Goal: Communication & Community: Answer question/provide support

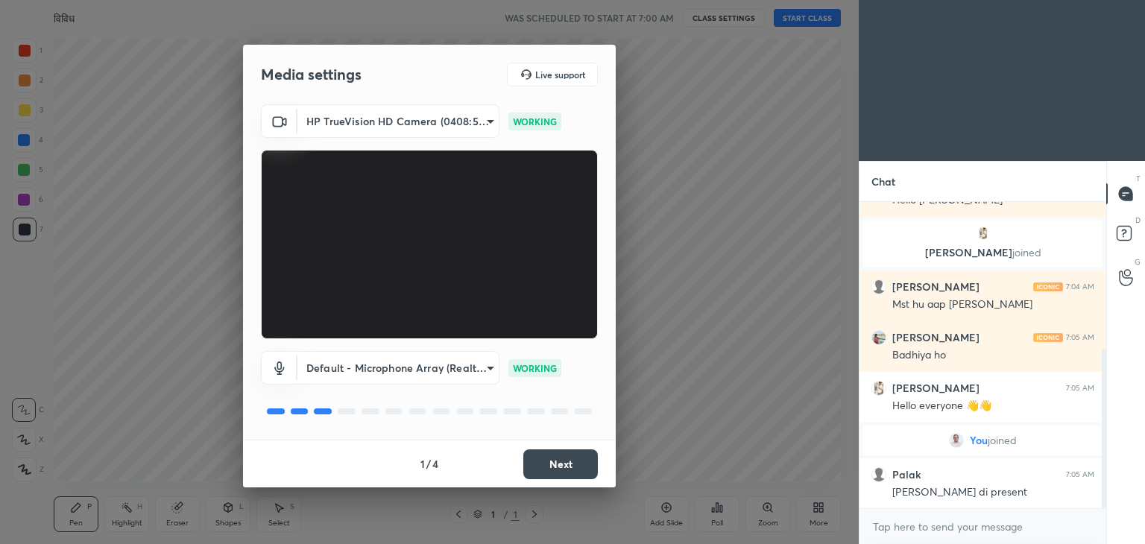
scroll to position [334, 0]
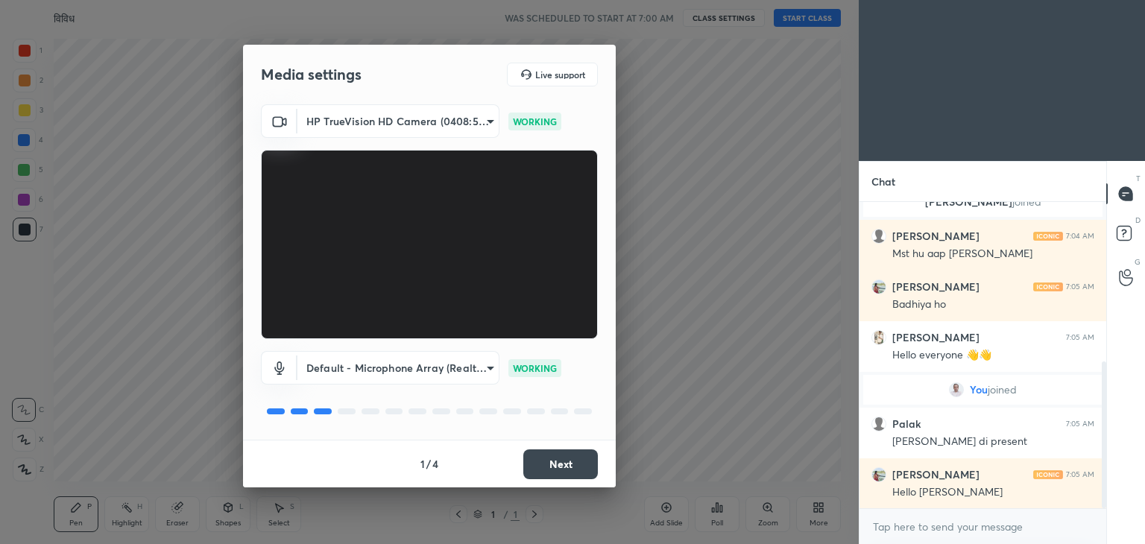
click at [557, 457] on button "Next" at bounding box center [560, 464] width 75 height 30
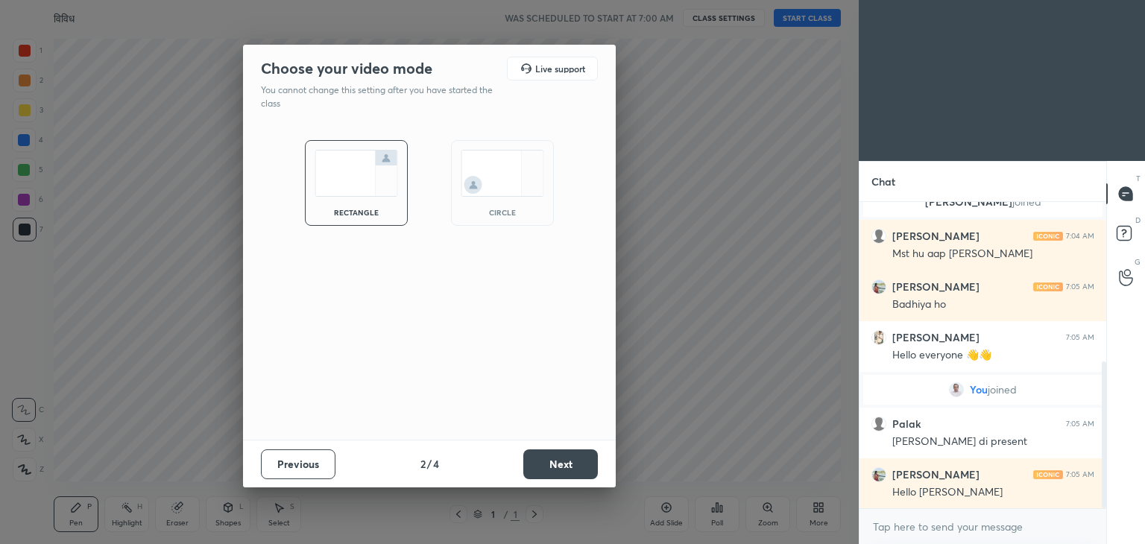
click at [557, 457] on button "Next" at bounding box center [560, 464] width 75 height 30
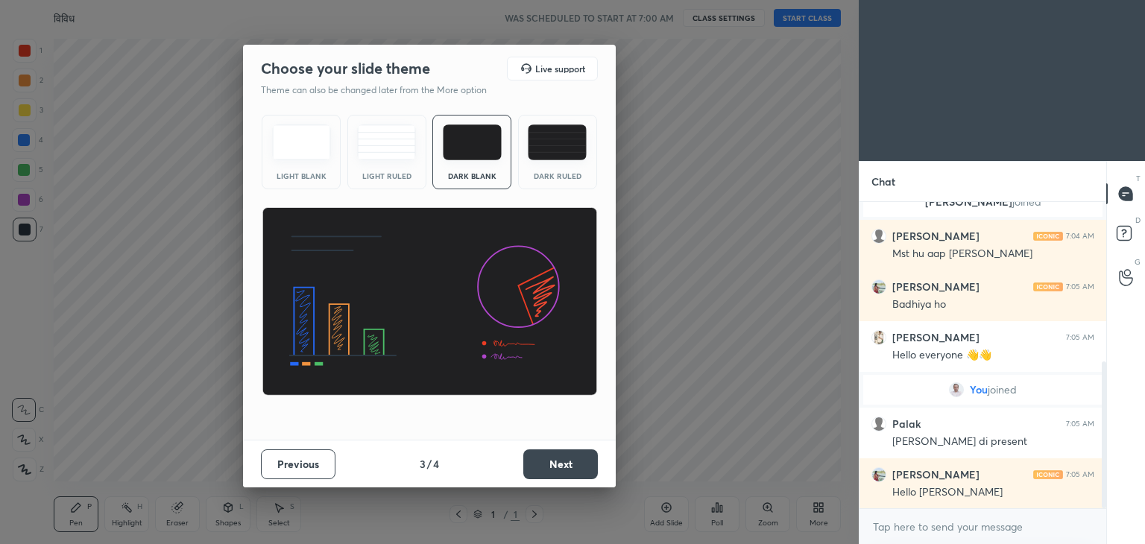
click at [557, 457] on button "Next" at bounding box center [560, 464] width 75 height 30
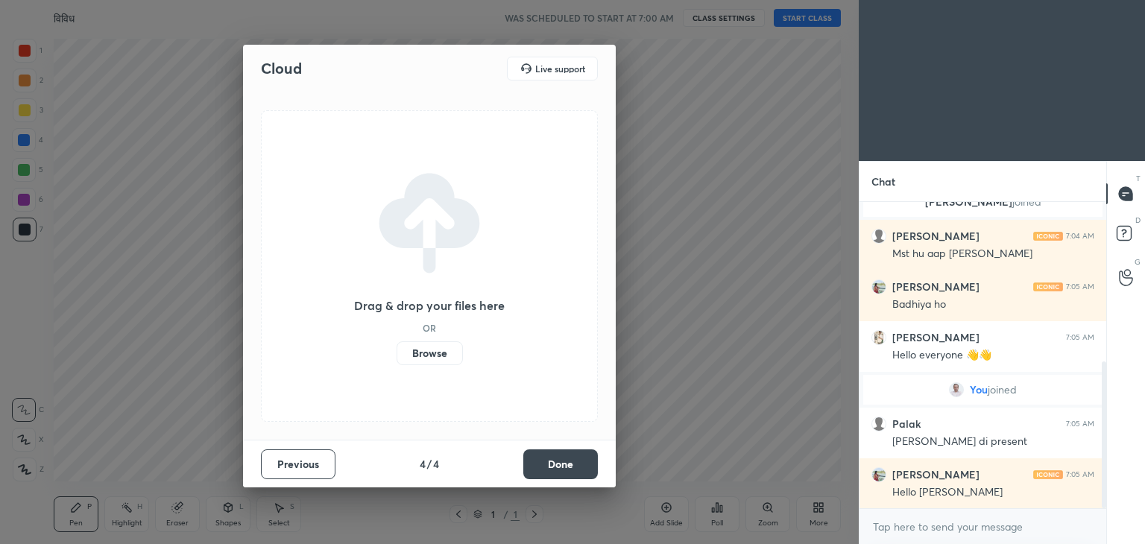
click at [557, 457] on button "Done" at bounding box center [560, 464] width 75 height 30
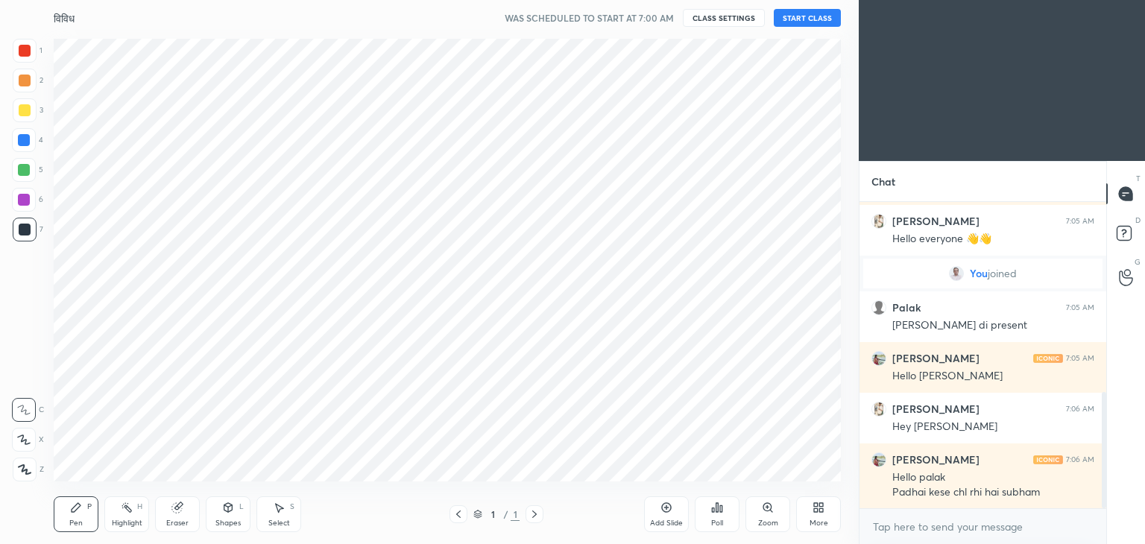
scroll to position [501, 0]
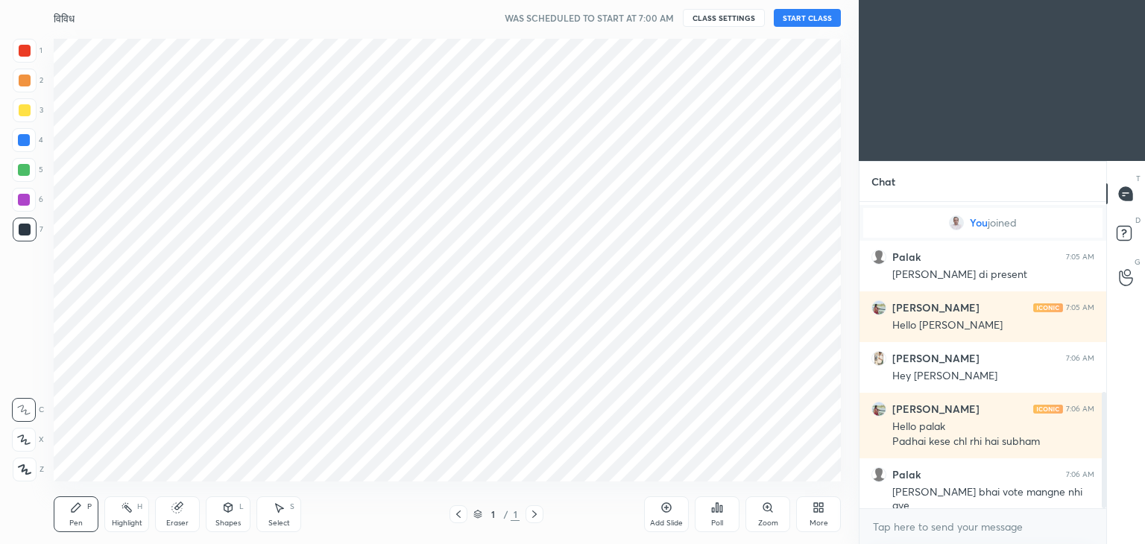
click at [793, 22] on button "START CLASS" at bounding box center [806, 18] width 67 height 18
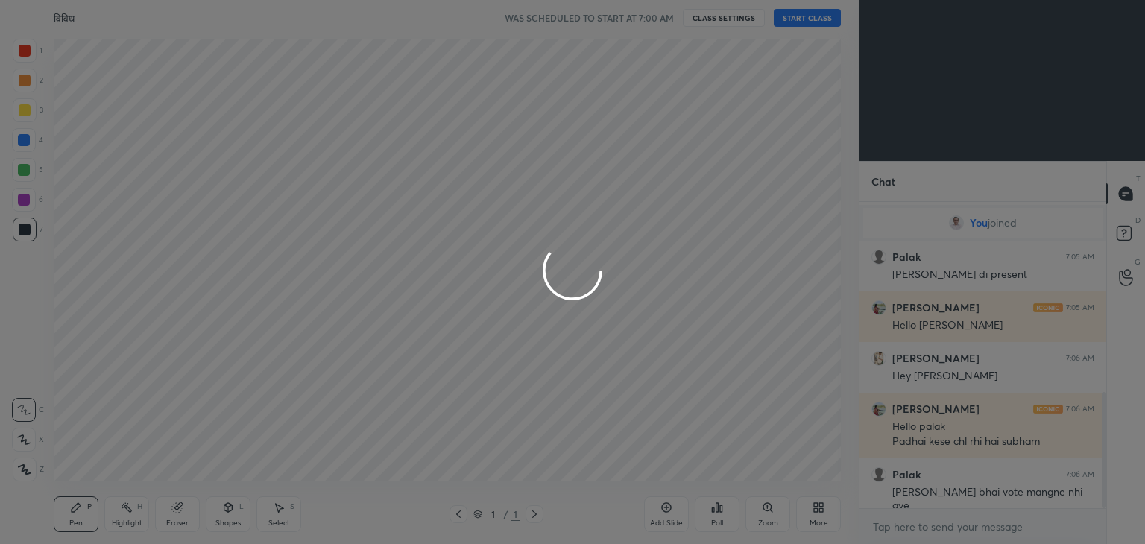
type textarea "x"
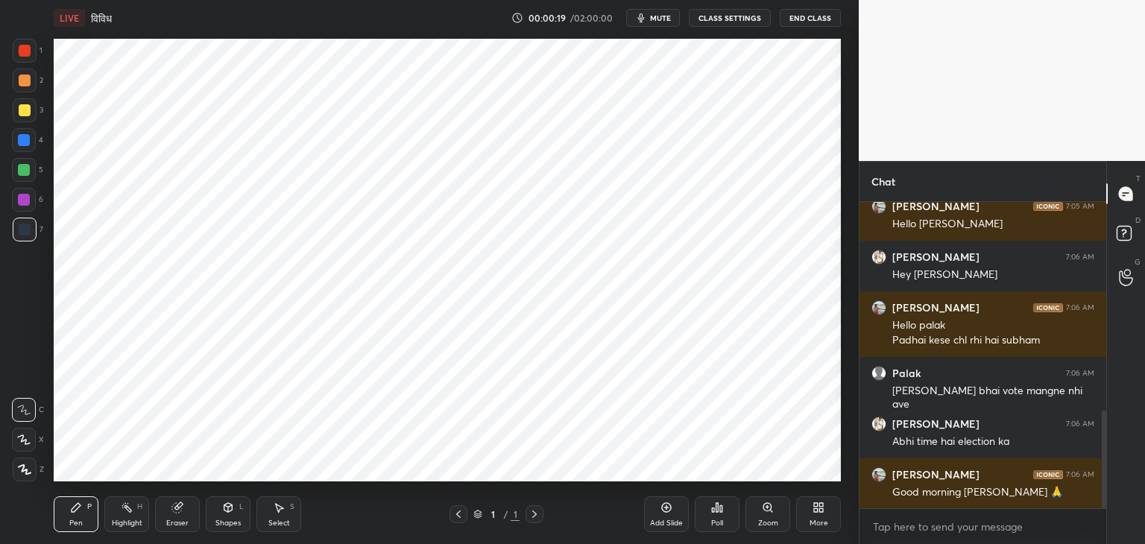
scroll to position [653, 0]
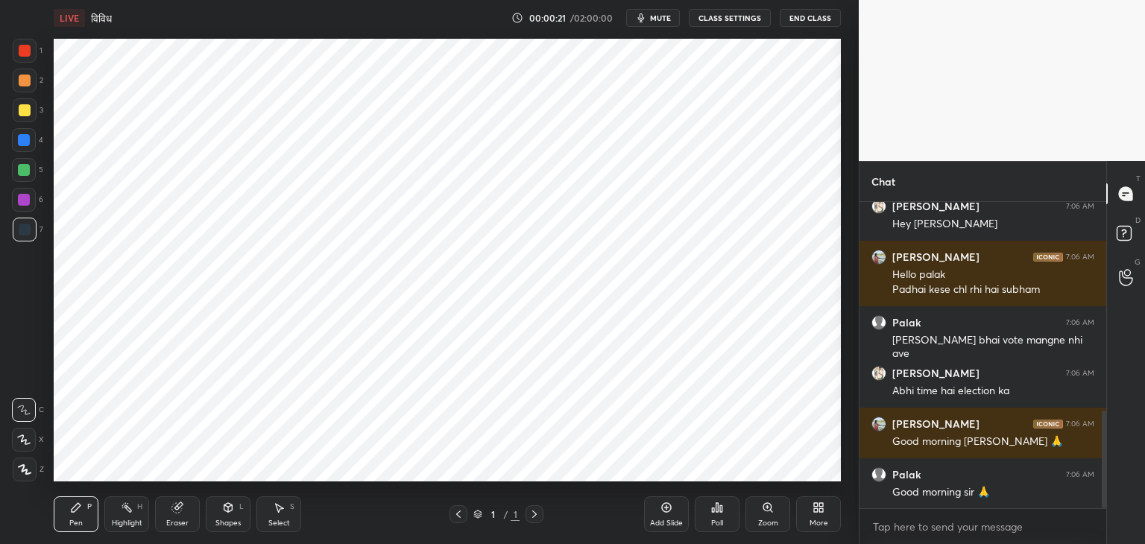
click at [823, 513] on icon at bounding box center [818, 507] width 12 height 12
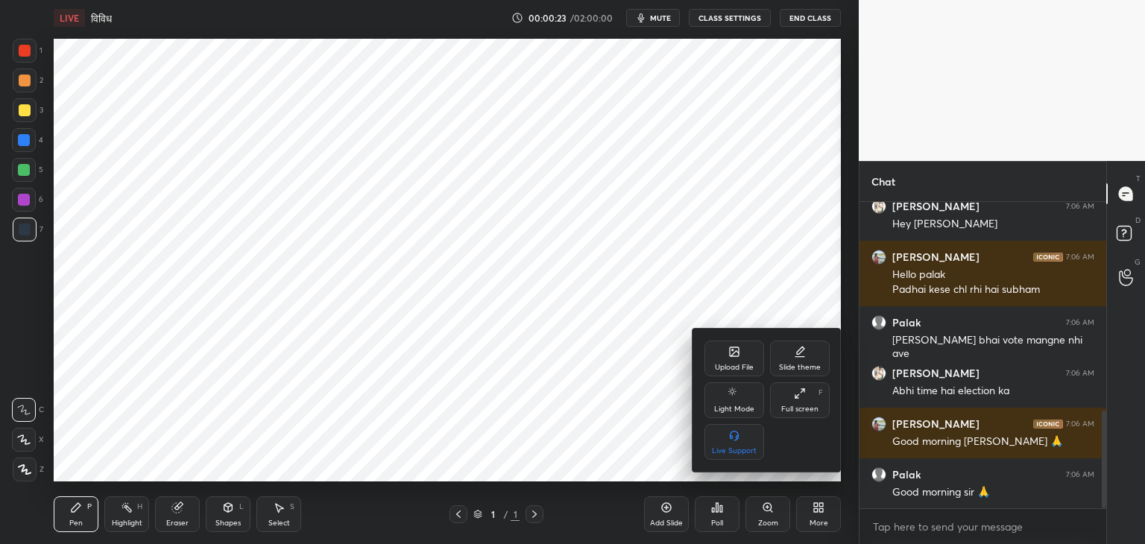
click at [742, 355] on div "Upload File" at bounding box center [734, 359] width 60 height 36
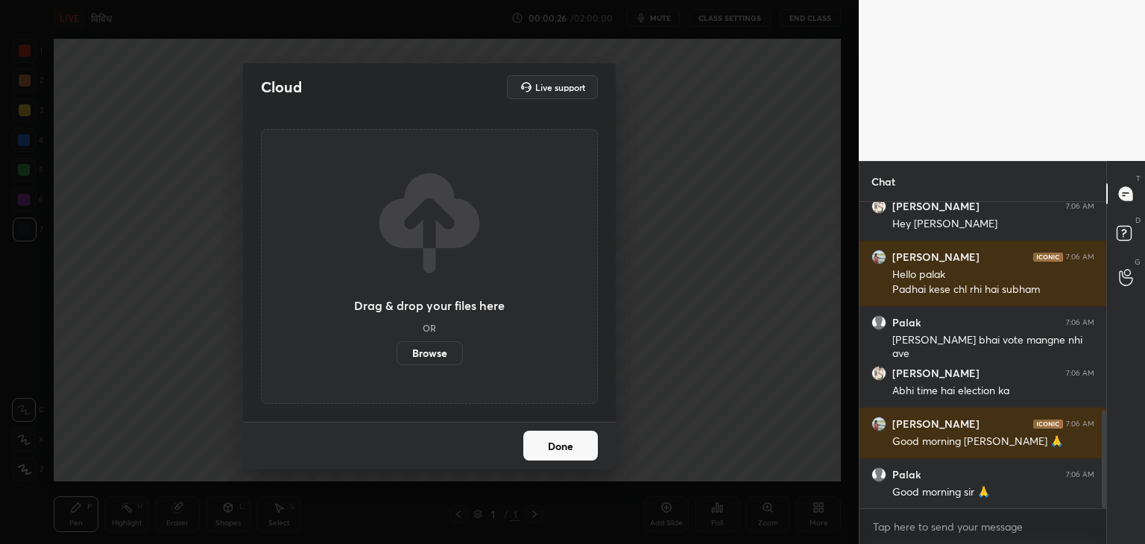
click at [438, 351] on label "Browse" at bounding box center [429, 353] width 66 height 24
click at [396, 351] on input "Browse" at bounding box center [396, 353] width 0 height 24
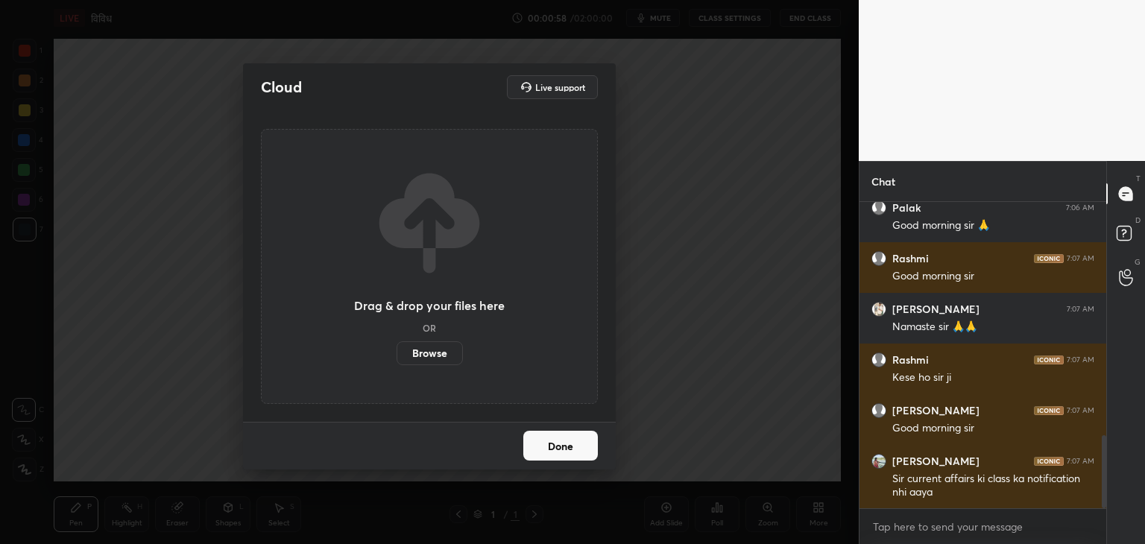
scroll to position [973, 0]
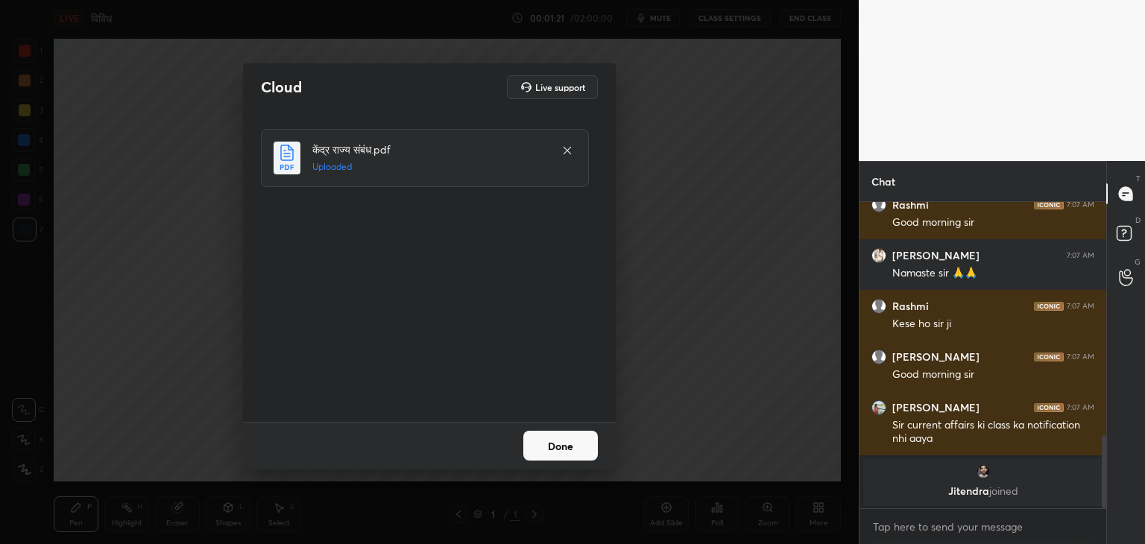
click at [551, 443] on button "Done" at bounding box center [560, 446] width 75 height 30
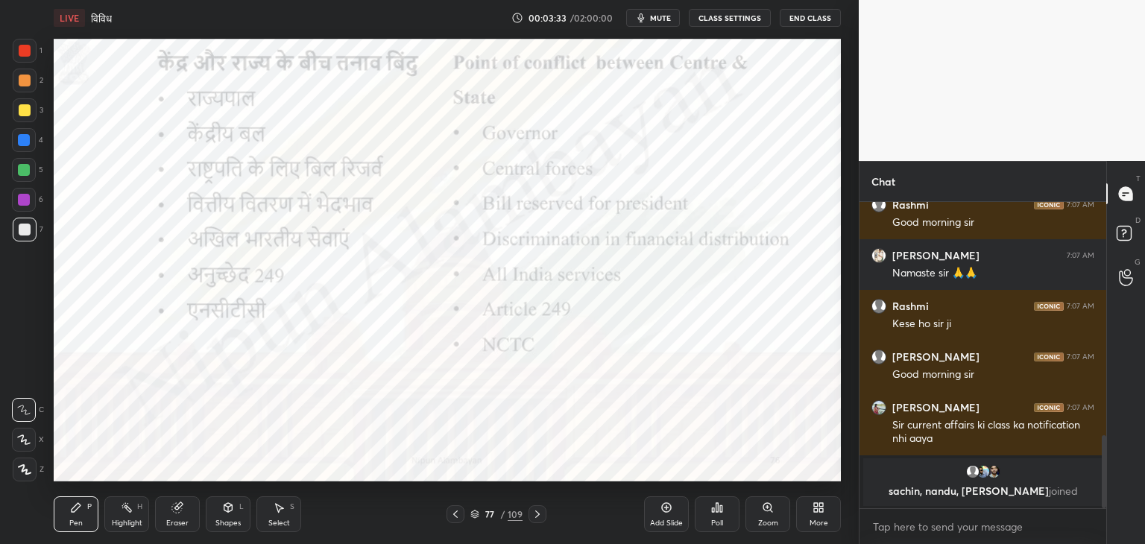
scroll to position [896, 0]
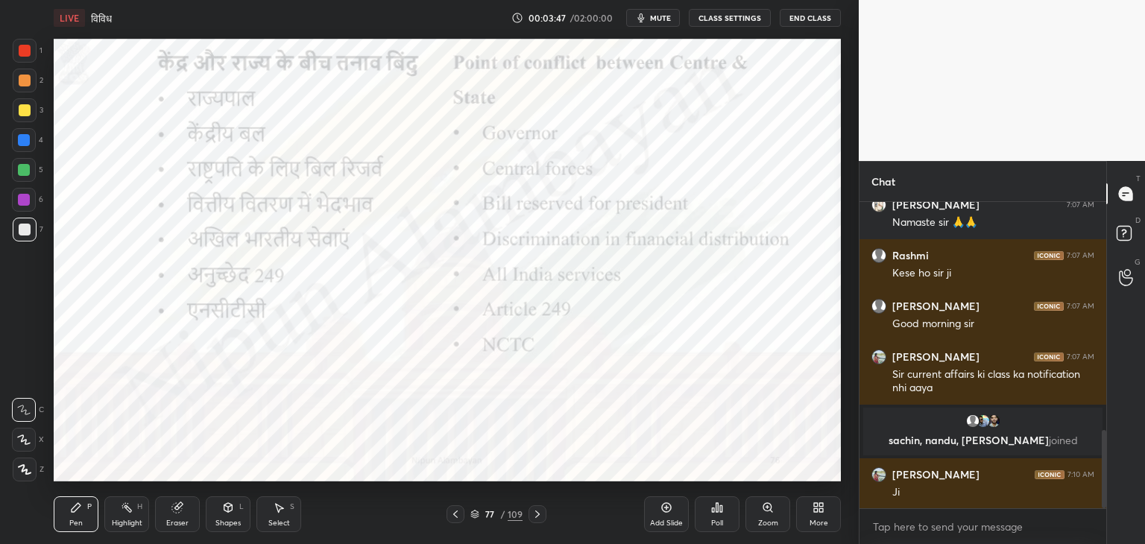
click at [22, 203] on div at bounding box center [24, 200] width 12 height 12
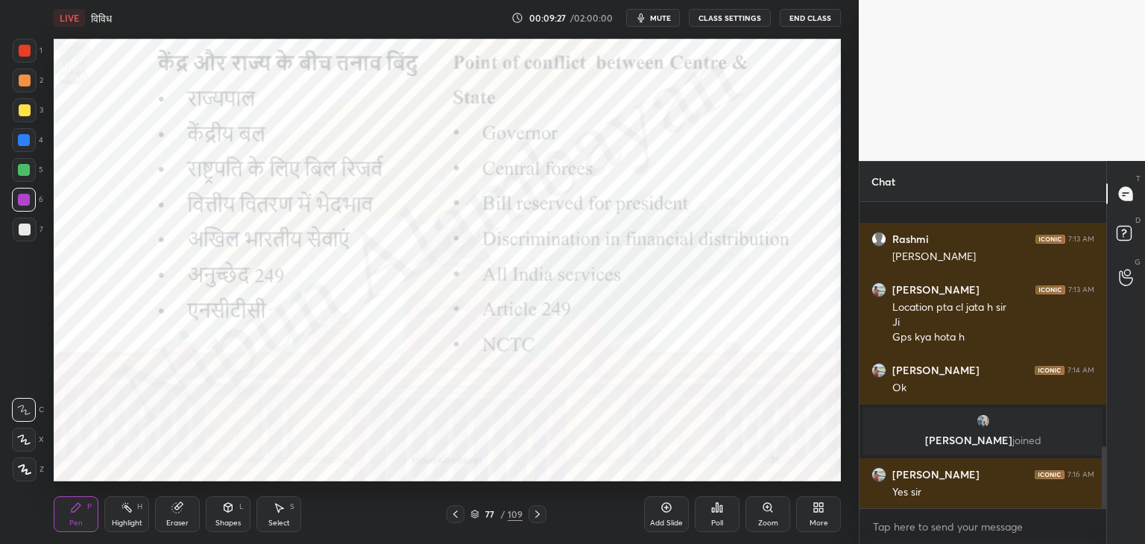
scroll to position [1194, 0]
click at [23, 138] on div at bounding box center [24, 140] width 12 height 12
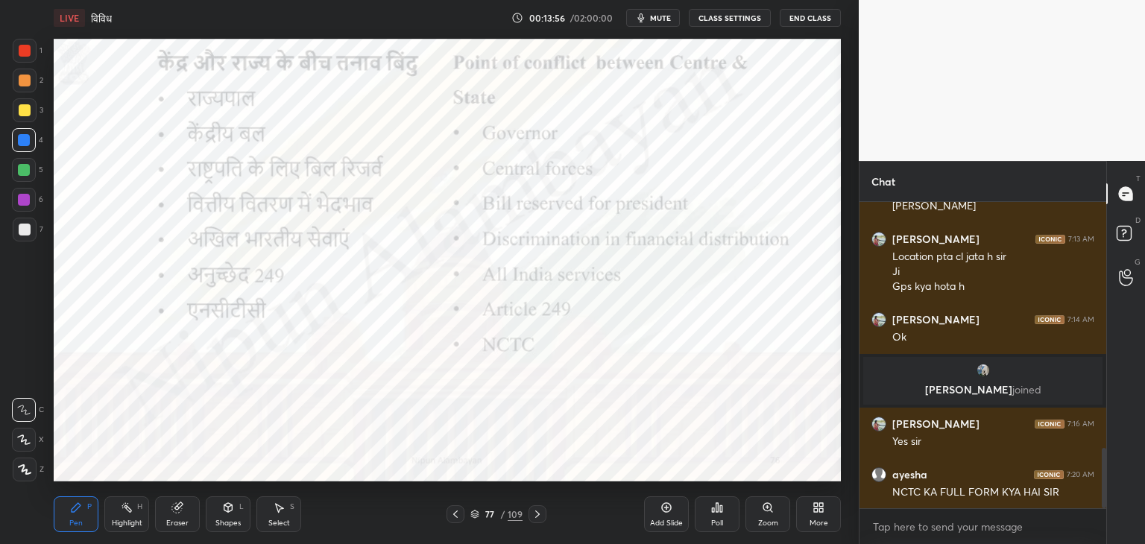
scroll to position [1295, 0]
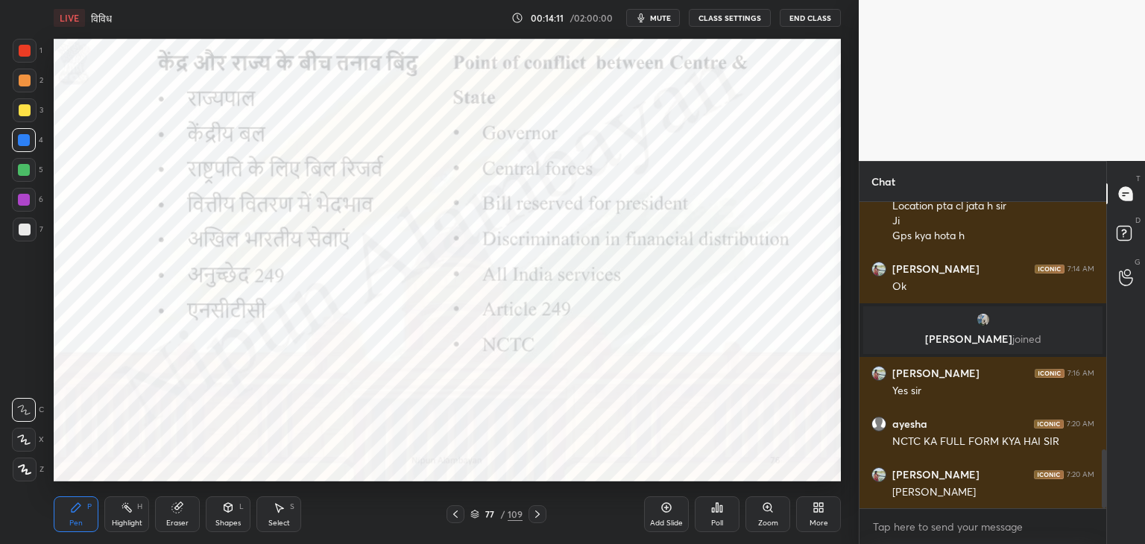
click at [180, 512] on icon at bounding box center [177, 507] width 12 height 12
click at [26, 464] on span "Erase all" at bounding box center [24, 469] width 22 height 10
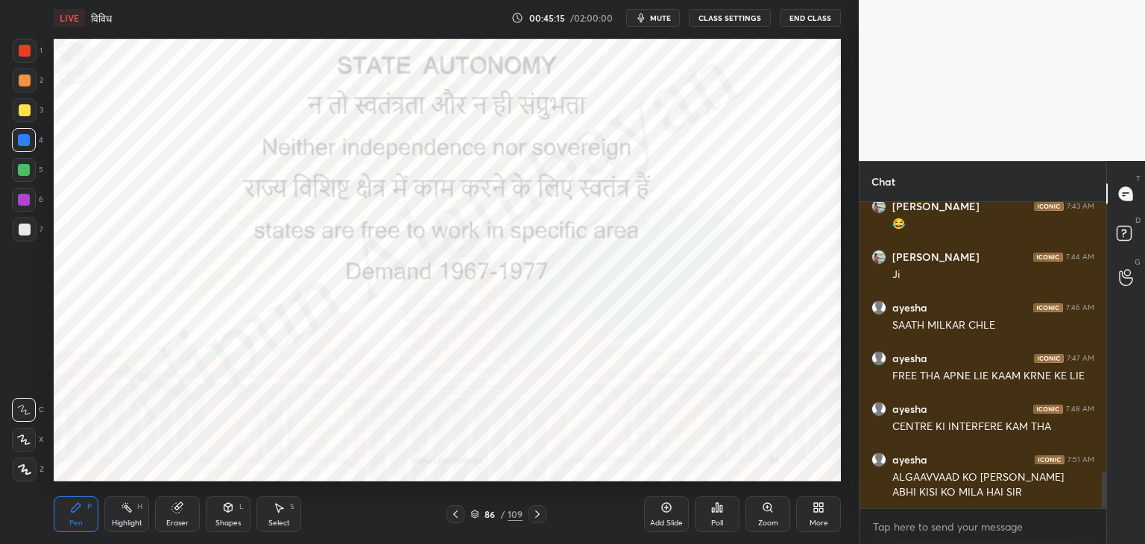
scroll to position [2268, 0]
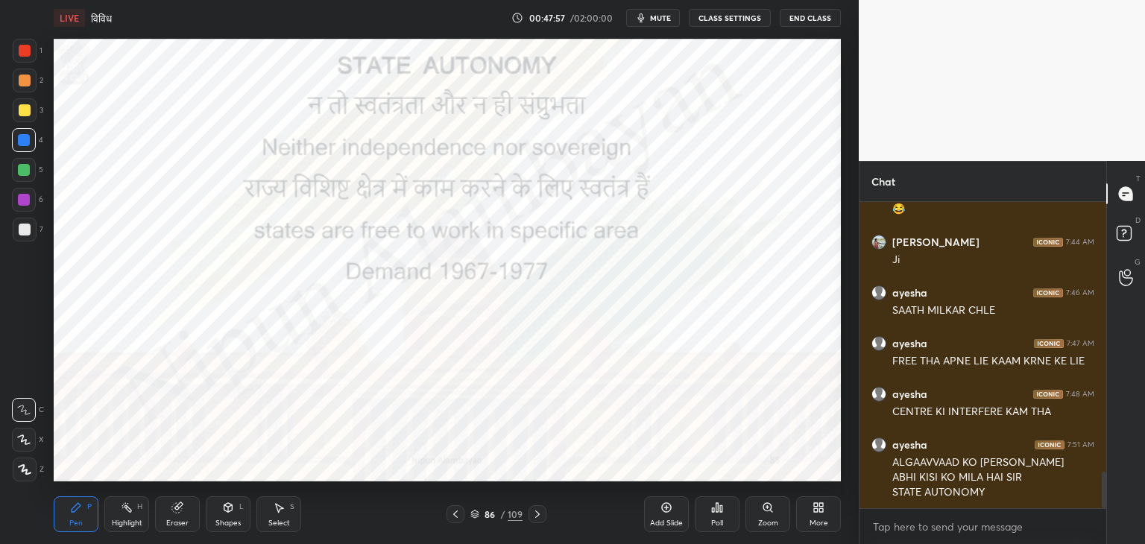
click at [651, 14] on button "mute" at bounding box center [653, 18] width 54 height 18
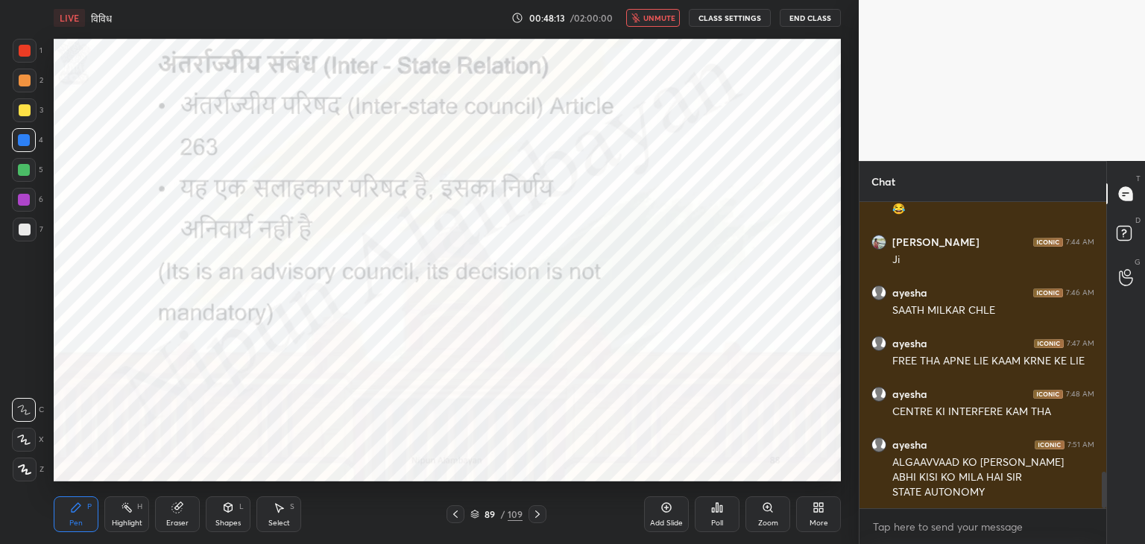
click at [661, 19] on span "unmute" at bounding box center [659, 18] width 32 height 10
click at [661, 17] on span "mute" at bounding box center [660, 18] width 21 height 10
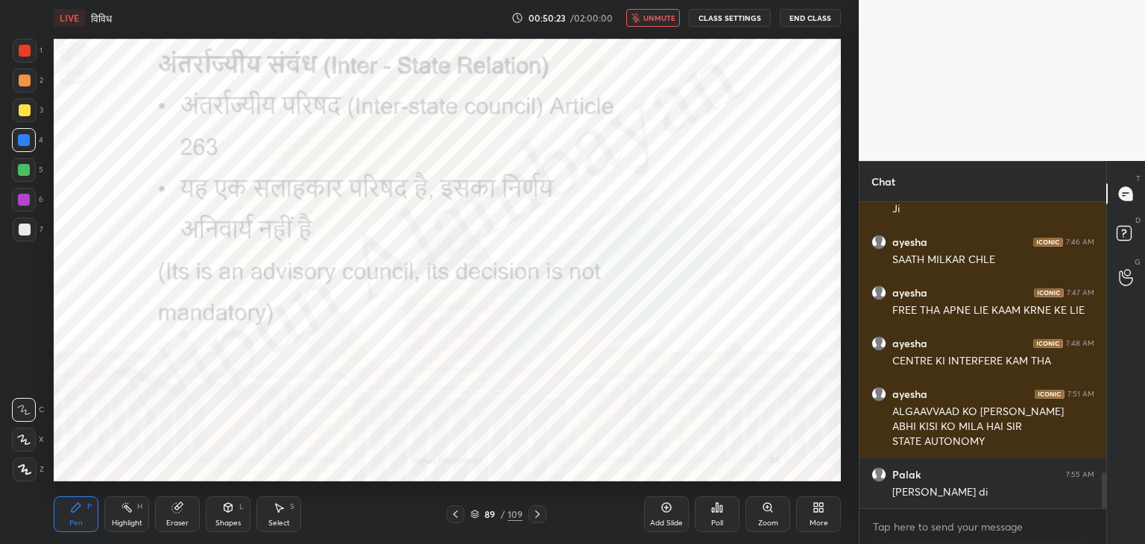
click at [655, 25] on button "unmute" at bounding box center [653, 18] width 54 height 18
click at [20, 437] on icon at bounding box center [23, 439] width 13 height 10
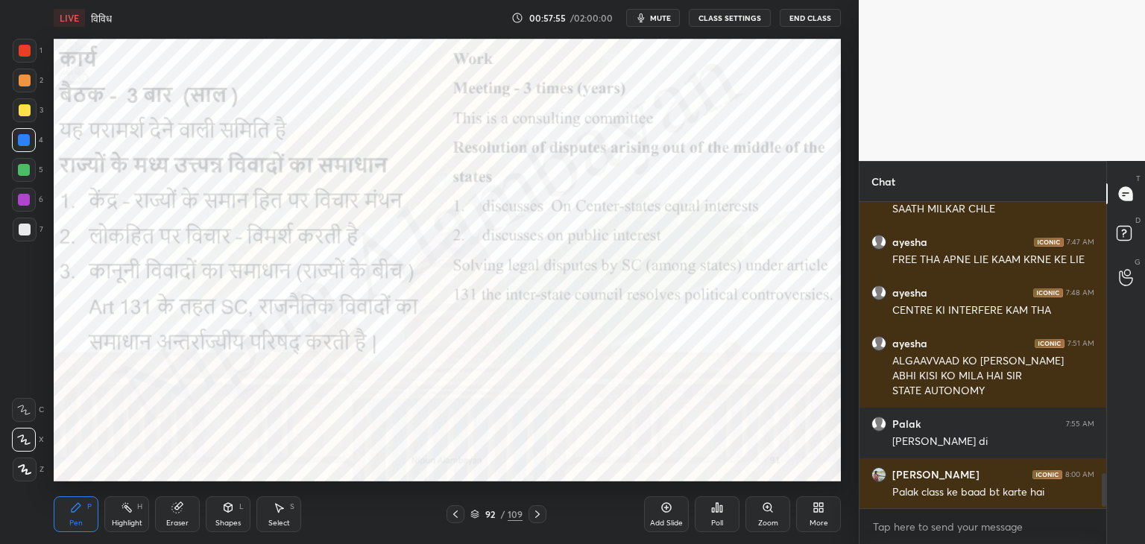
scroll to position [302, 242]
click at [535, 516] on icon at bounding box center [537, 514] width 12 height 12
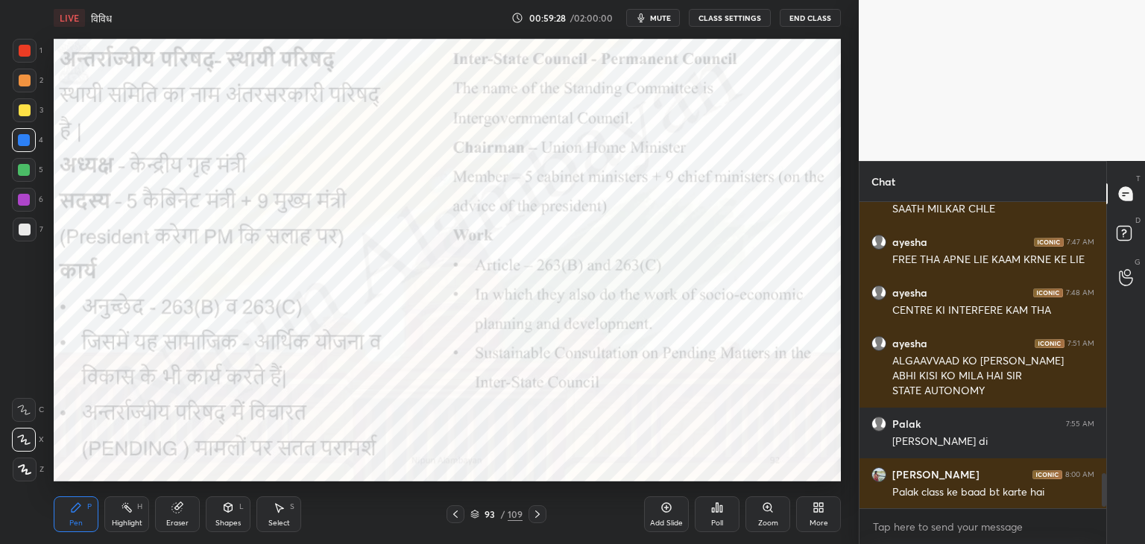
click at [657, 16] on span "mute" at bounding box center [660, 18] width 21 height 10
click at [657, 16] on span "unmute" at bounding box center [659, 18] width 32 height 10
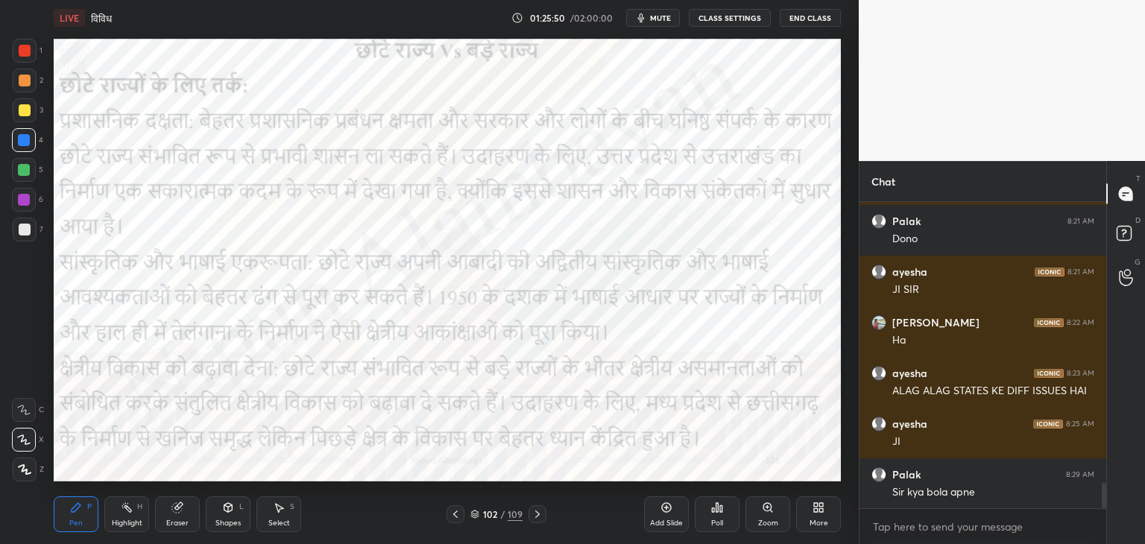
scroll to position [3484, 0]
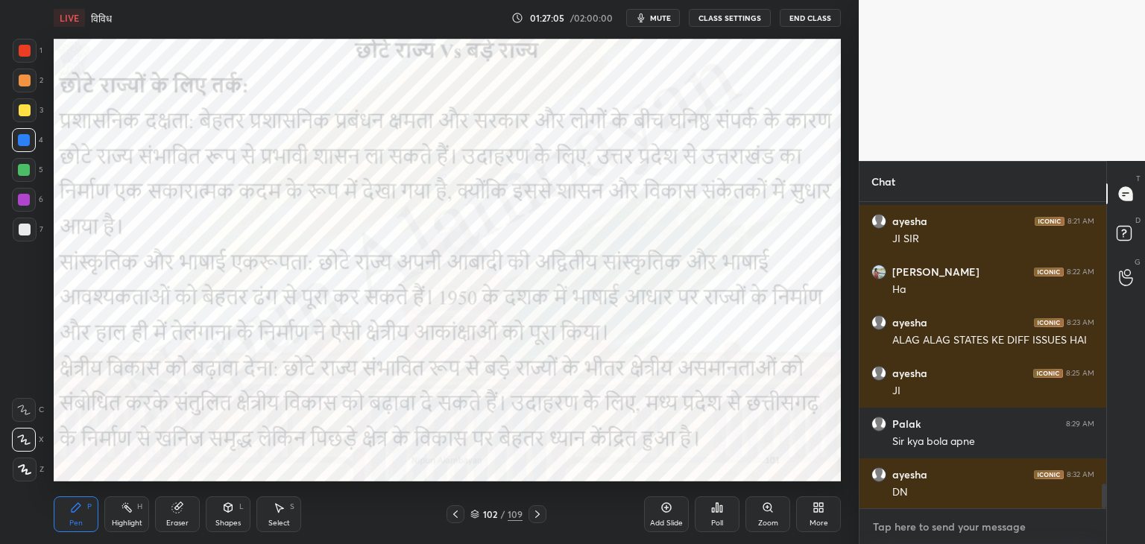
click at [900, 527] on textarea at bounding box center [982, 527] width 223 height 24
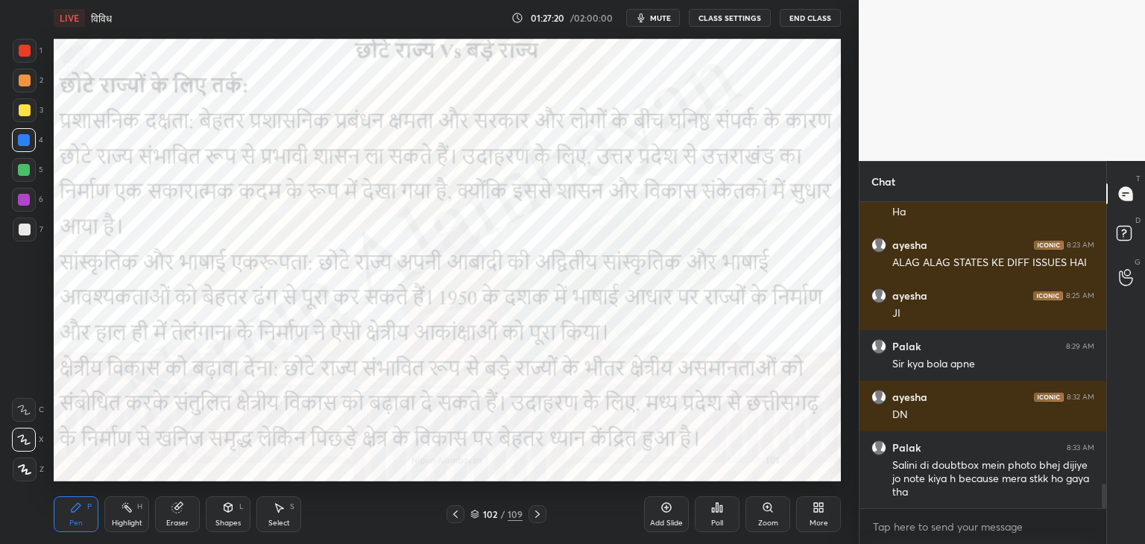
click at [455, 515] on icon at bounding box center [455, 513] width 4 height 7
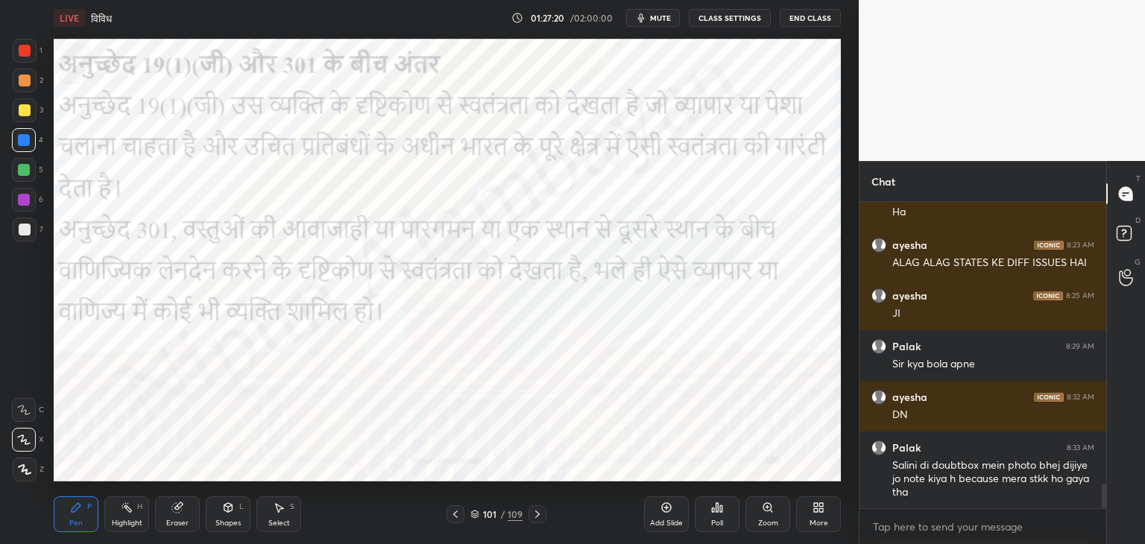
click at [456, 513] on icon at bounding box center [455, 514] width 12 height 12
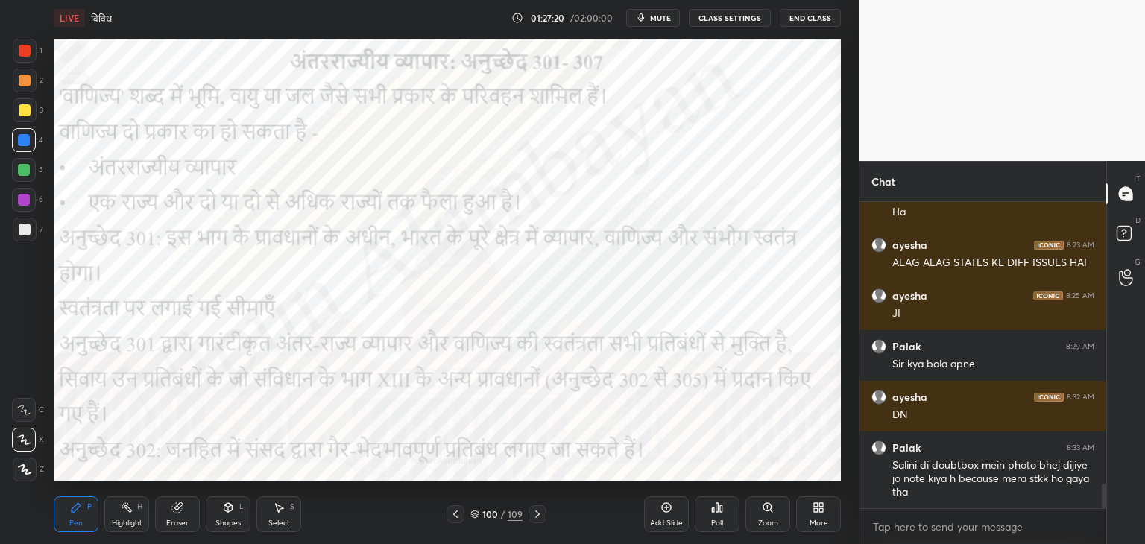
click at [458, 513] on icon at bounding box center [455, 514] width 12 height 12
click at [460, 510] on icon at bounding box center [455, 514] width 12 height 12
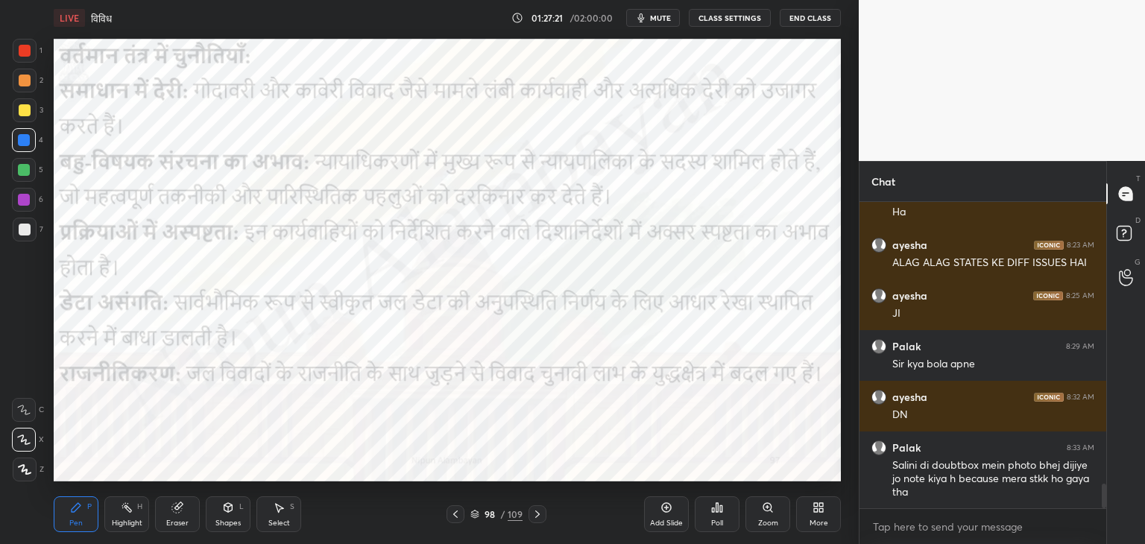
click at [460, 510] on icon at bounding box center [455, 514] width 12 height 12
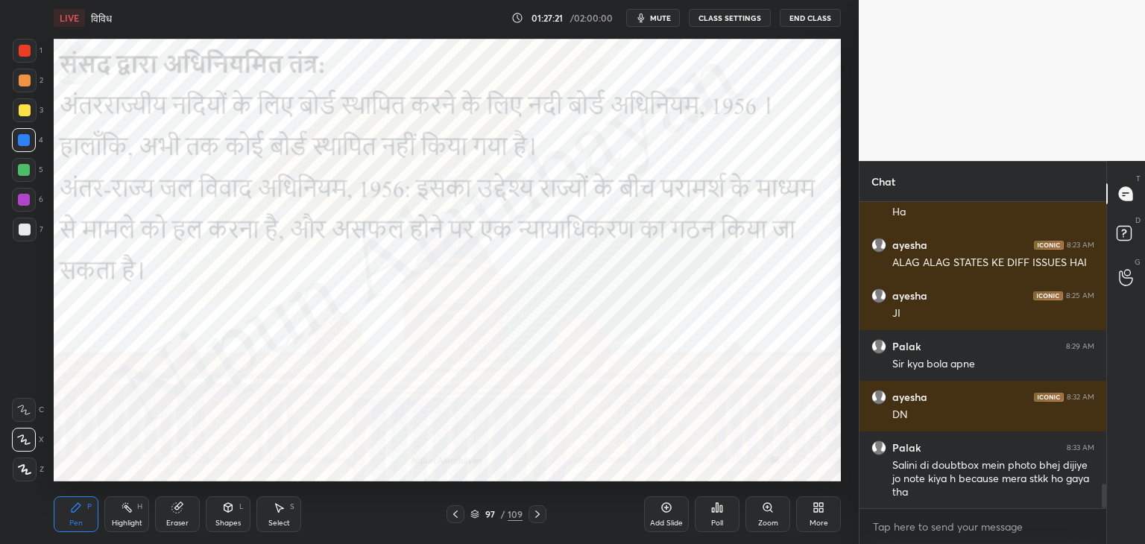
click at [460, 510] on icon at bounding box center [455, 514] width 12 height 12
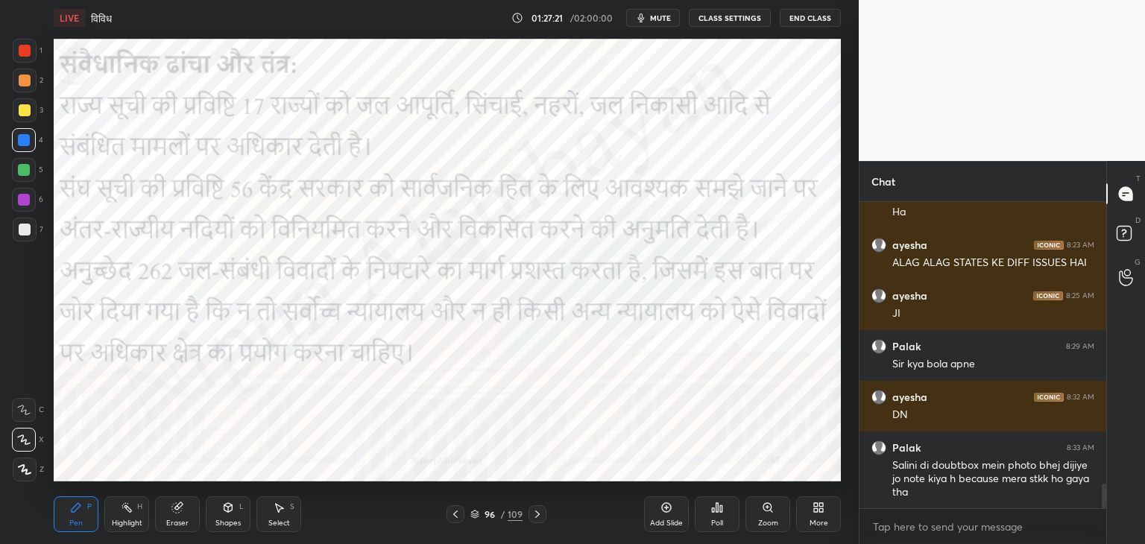
click at [461, 510] on icon at bounding box center [455, 514] width 12 height 12
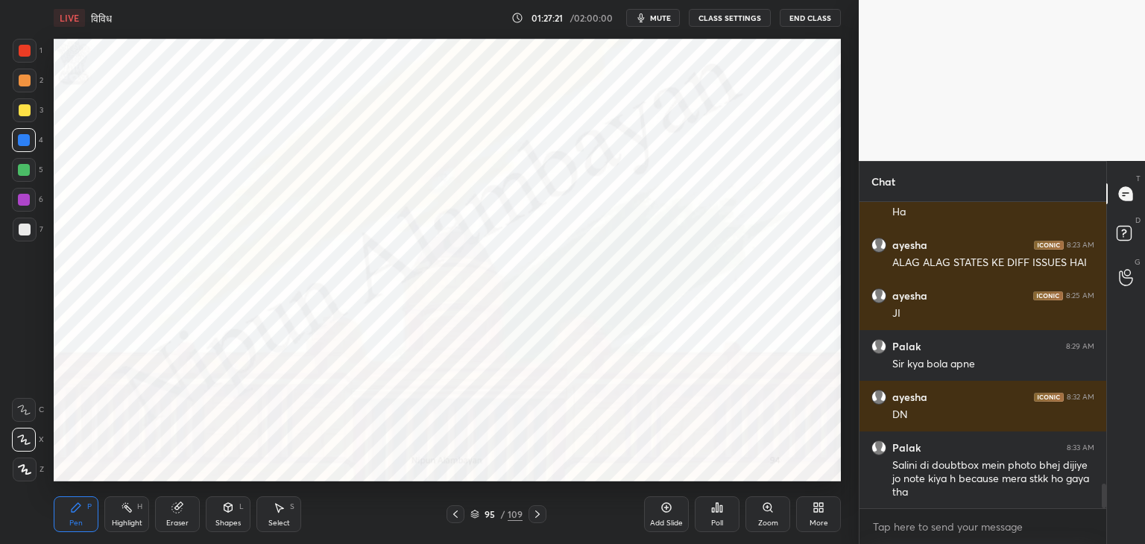
click at [458, 510] on icon at bounding box center [455, 514] width 12 height 12
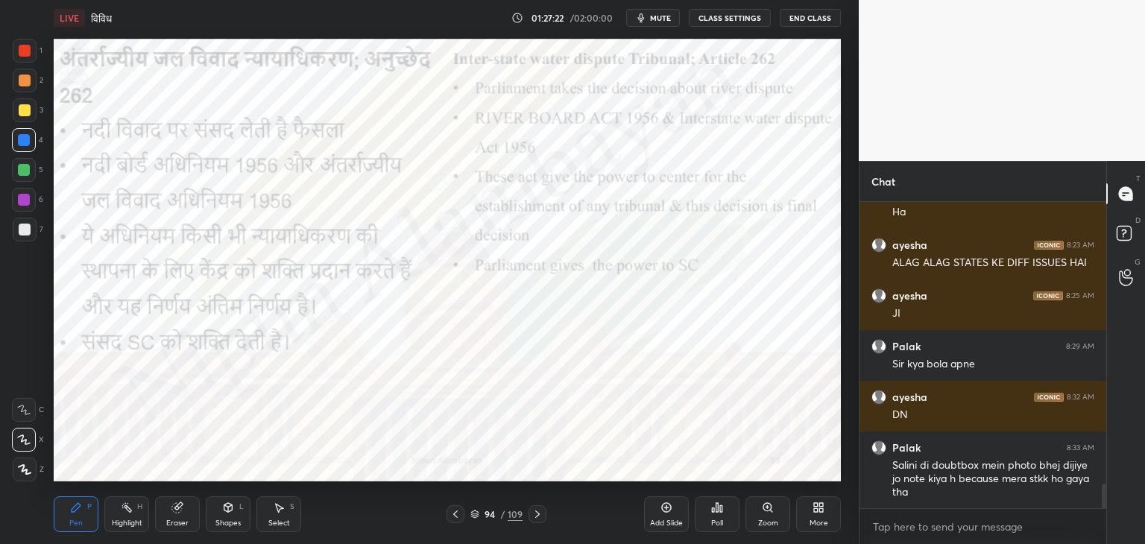
click at [455, 513] on icon at bounding box center [455, 513] width 4 height 7
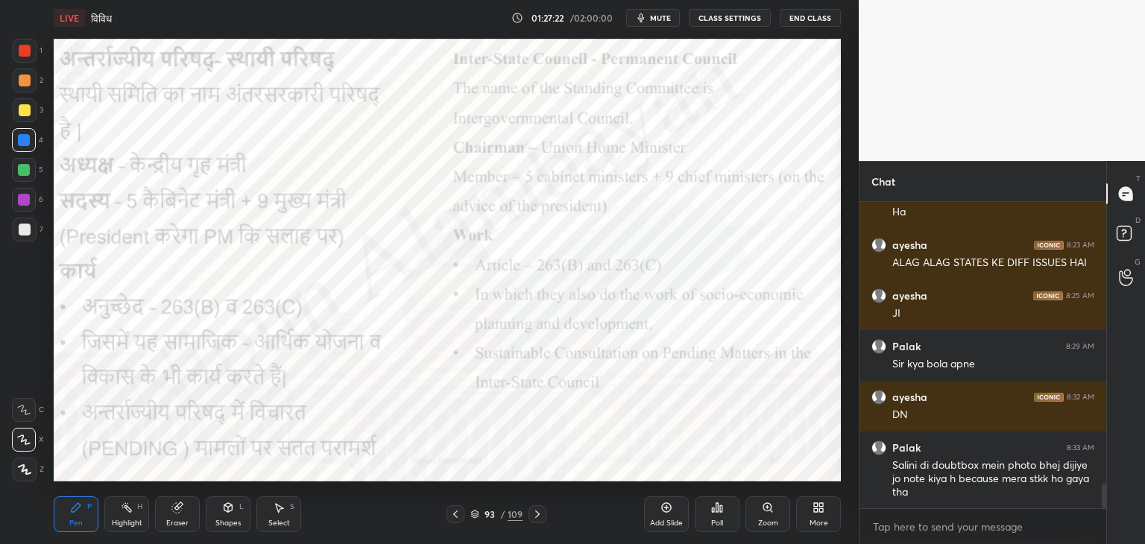
click at [455, 510] on icon at bounding box center [455, 514] width 12 height 12
click at [454, 510] on icon at bounding box center [455, 514] width 12 height 12
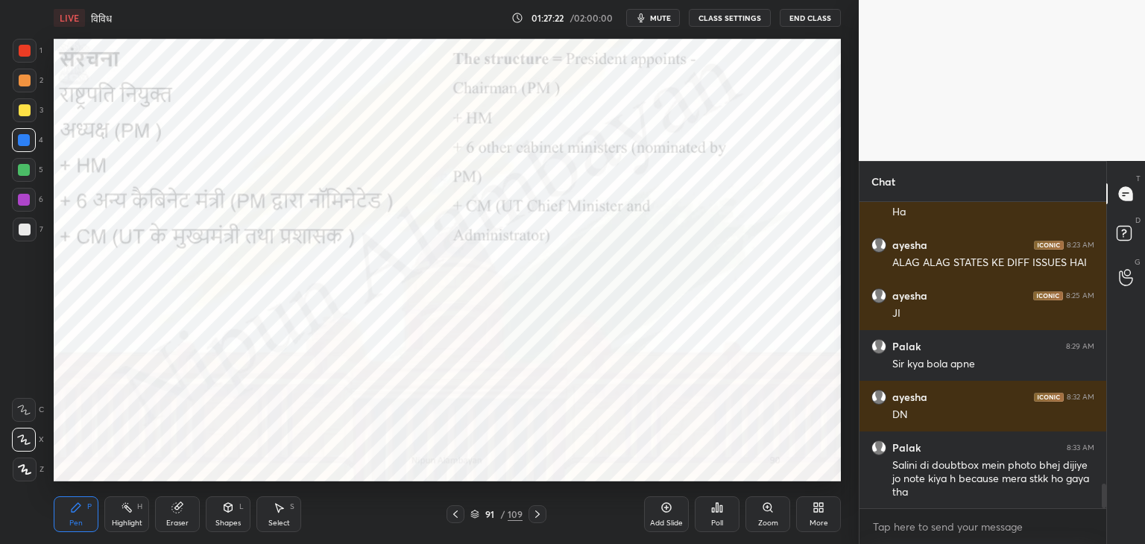
click at [453, 510] on icon at bounding box center [455, 514] width 12 height 12
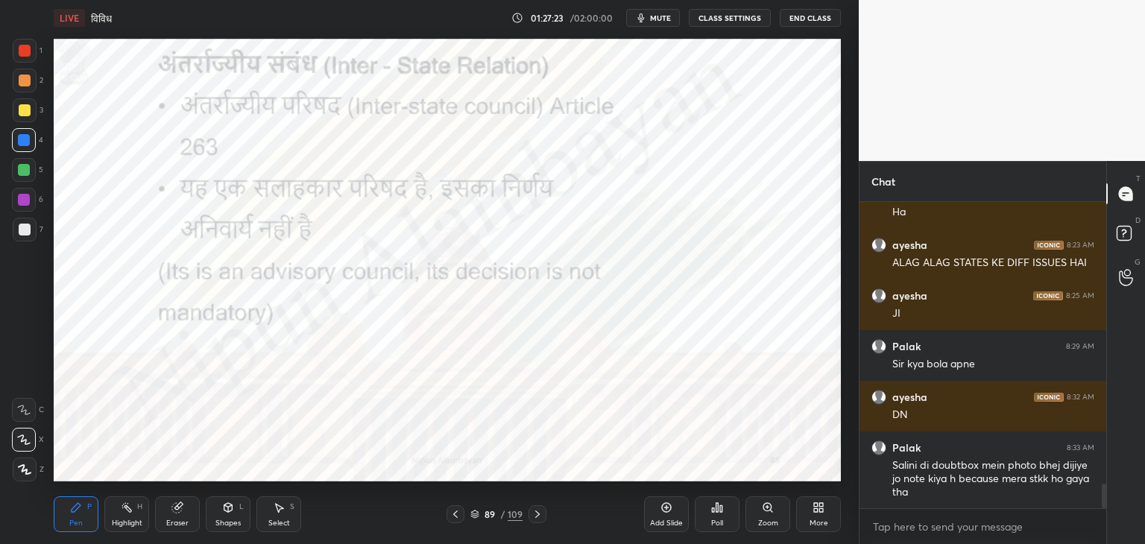
click at [452, 512] on icon at bounding box center [455, 514] width 12 height 12
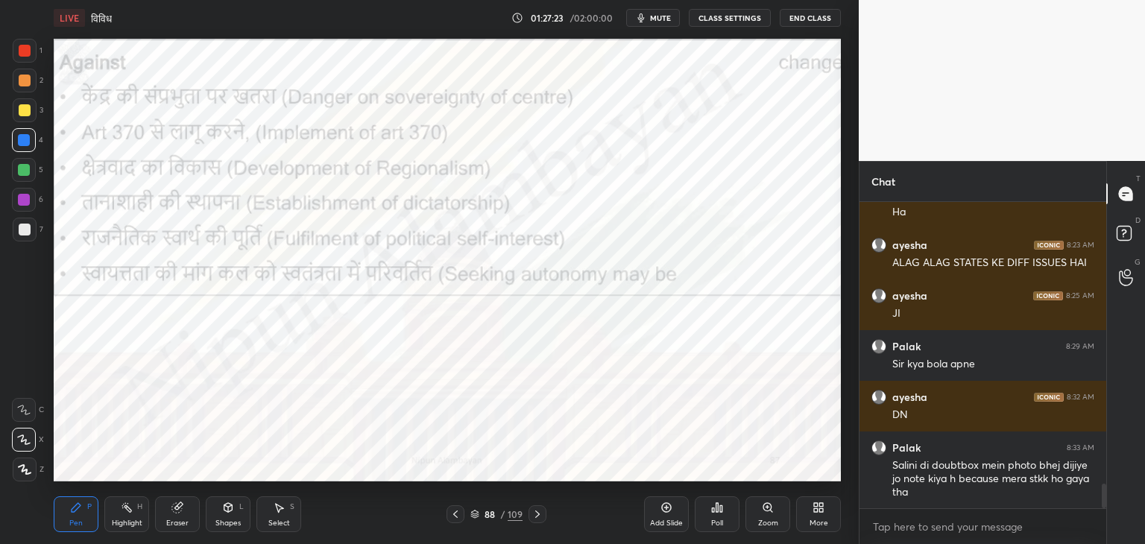
click at [452, 511] on icon at bounding box center [455, 514] width 12 height 12
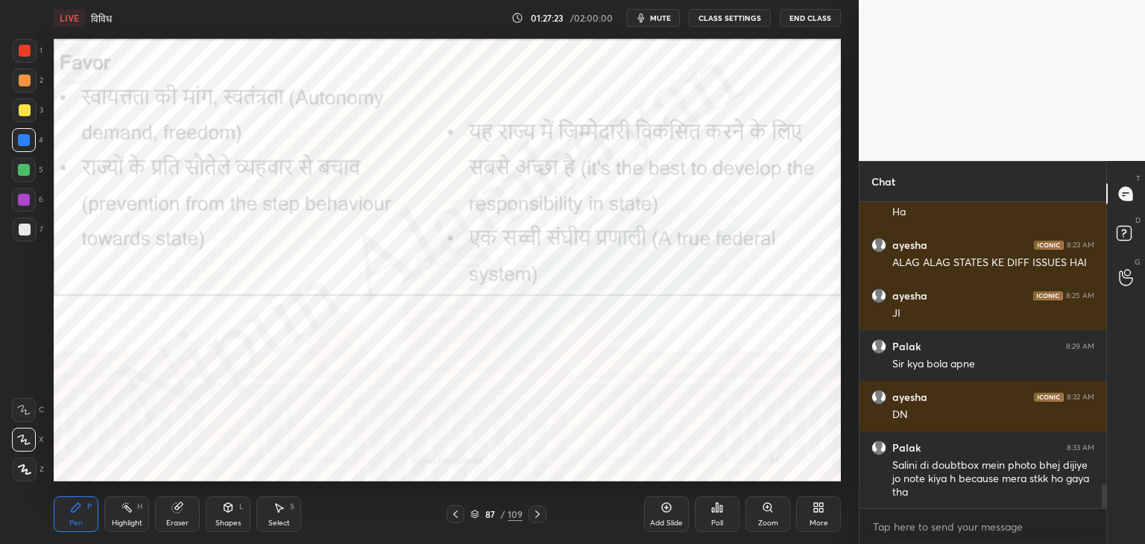
click at [451, 513] on icon at bounding box center [455, 514] width 12 height 12
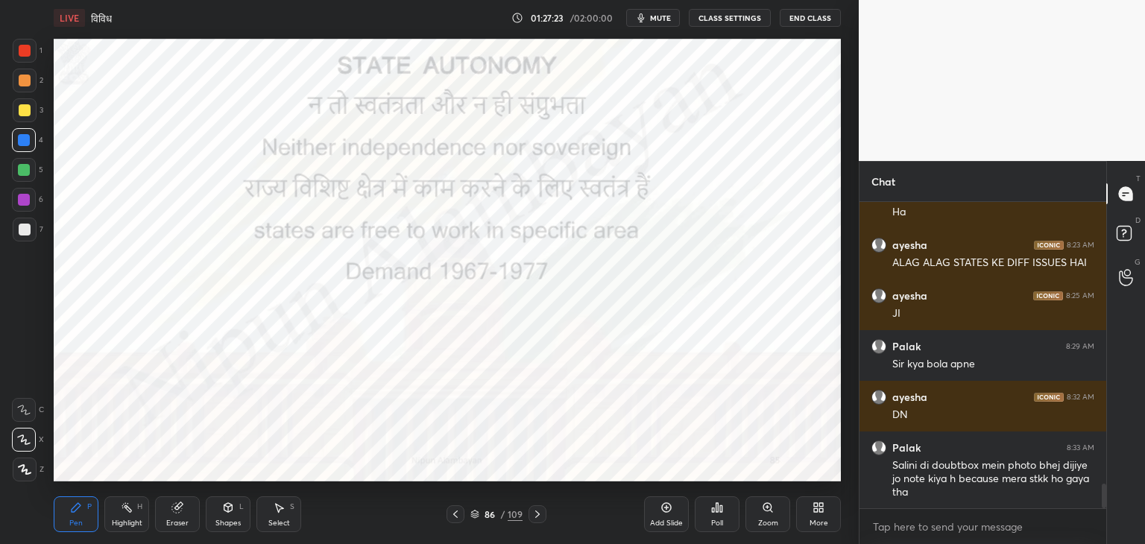
click at [450, 513] on icon at bounding box center [455, 514] width 12 height 12
click at [451, 513] on icon at bounding box center [455, 514] width 12 height 12
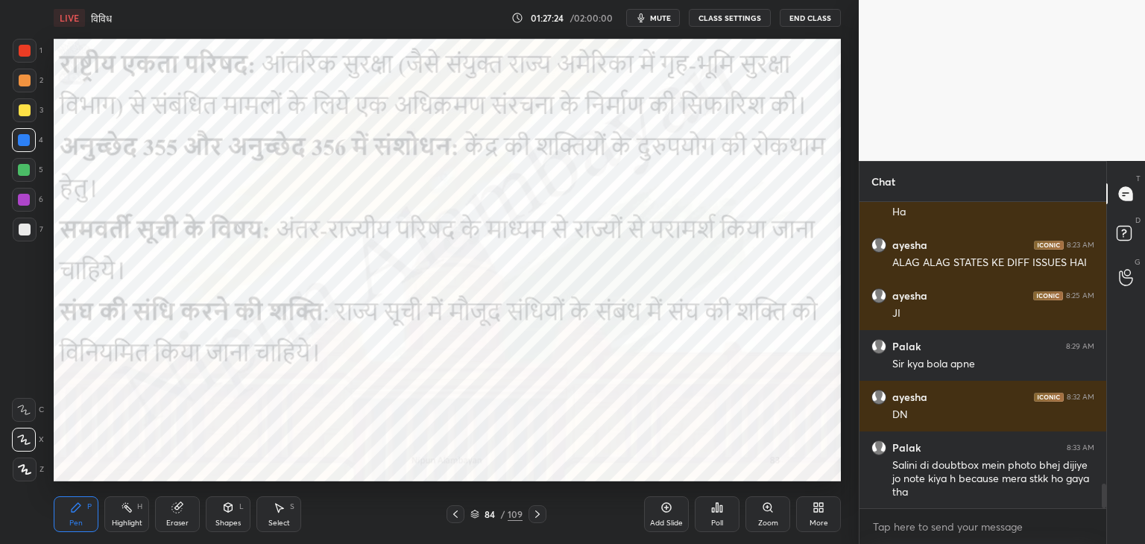
click at [450, 513] on icon at bounding box center [455, 514] width 12 height 12
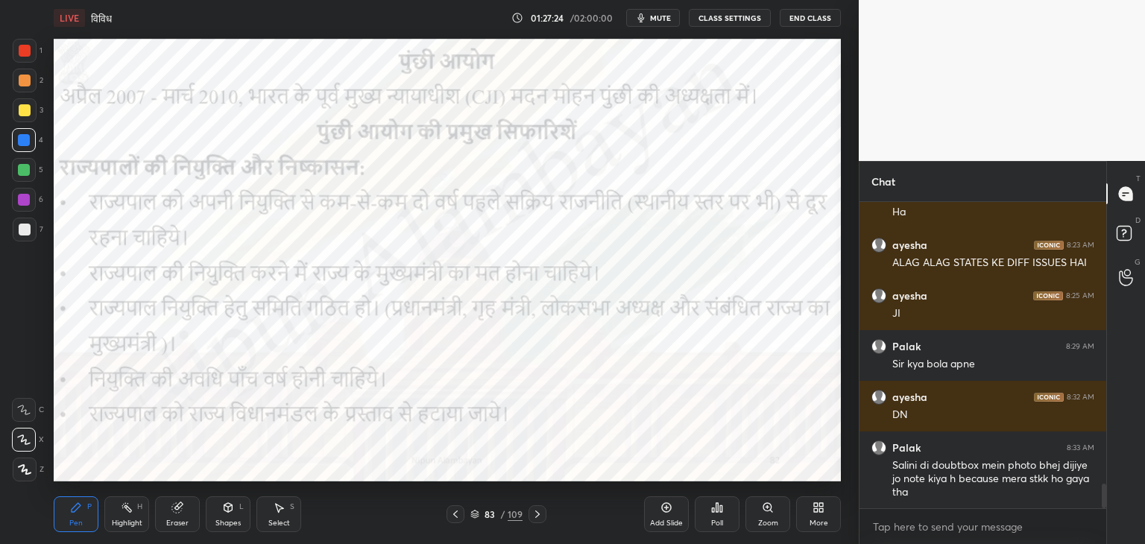
click at [450, 514] on icon at bounding box center [455, 514] width 12 height 12
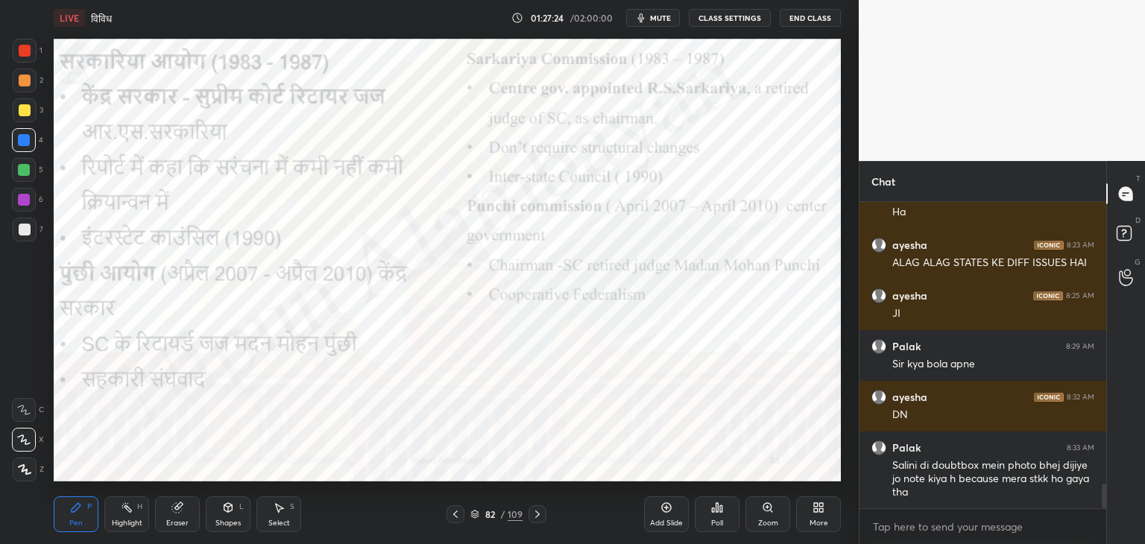
click at [450, 514] on icon at bounding box center [455, 514] width 12 height 12
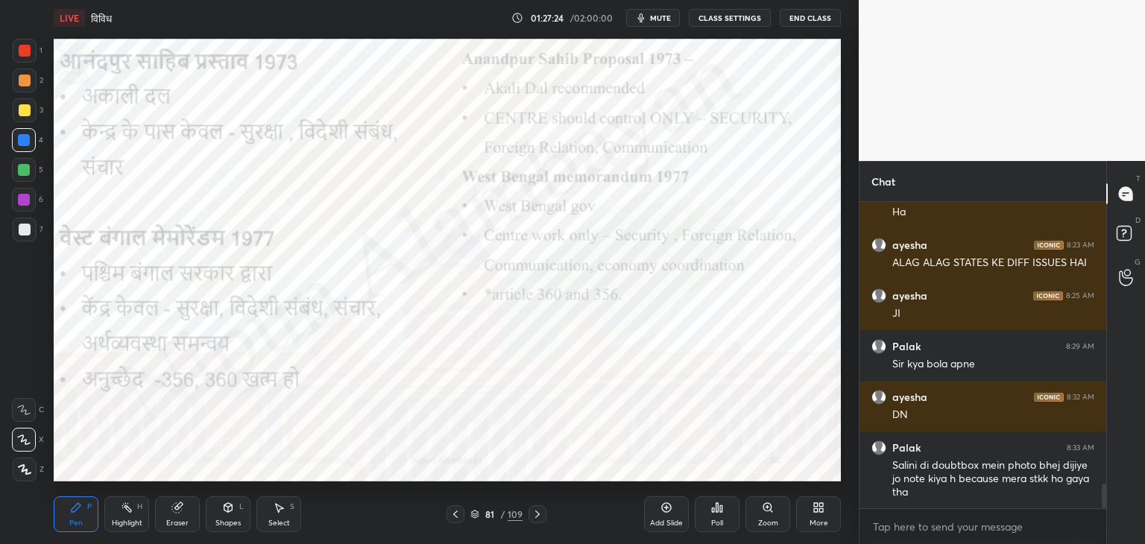
click at [451, 515] on icon at bounding box center [455, 514] width 12 height 12
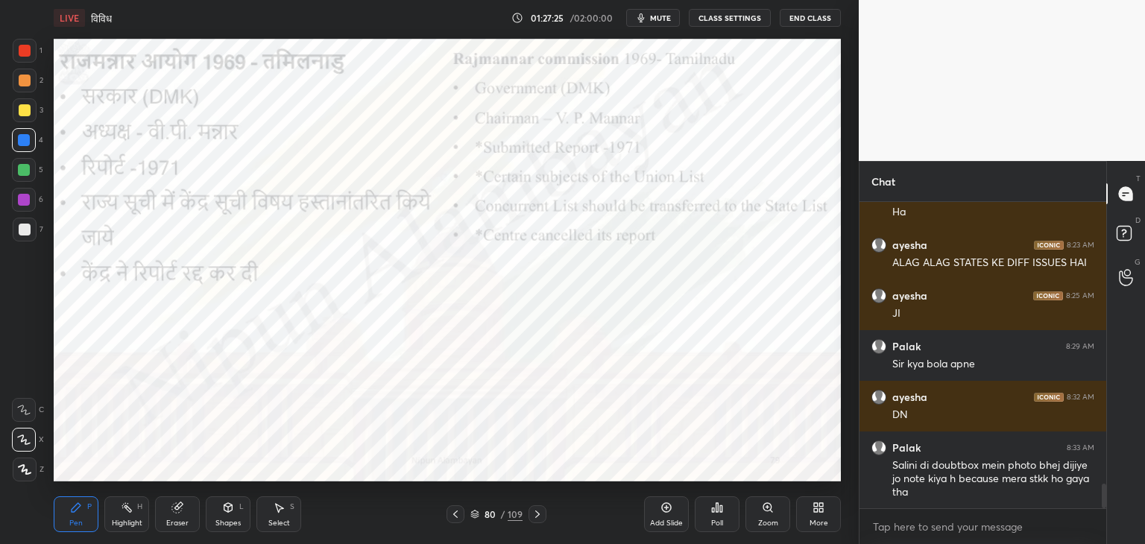
click at [450, 516] on icon at bounding box center [455, 514] width 12 height 12
click at [450, 517] on icon at bounding box center [455, 514] width 12 height 12
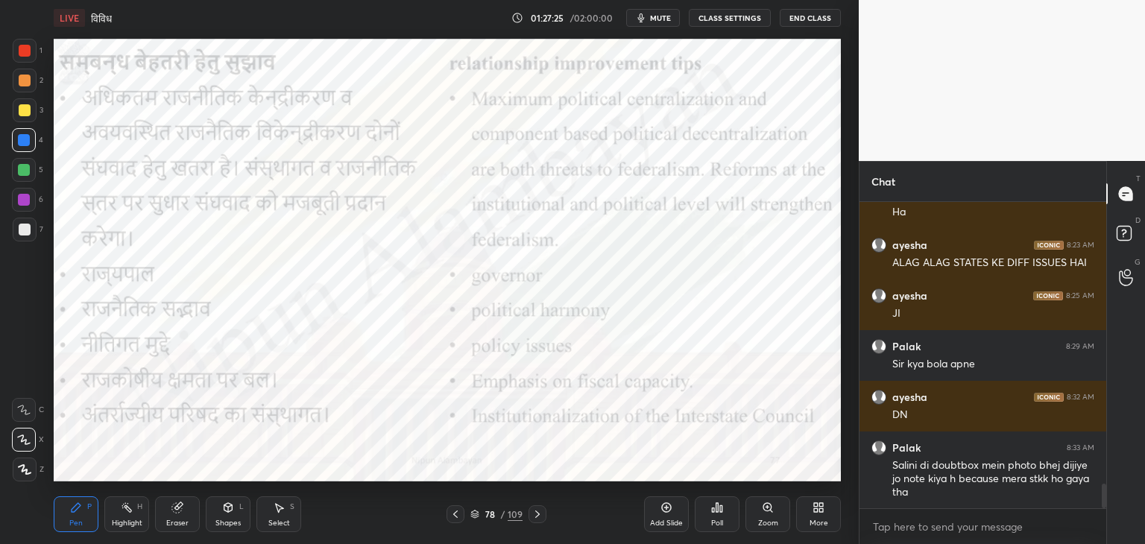
click at [450, 519] on icon at bounding box center [455, 514] width 12 height 12
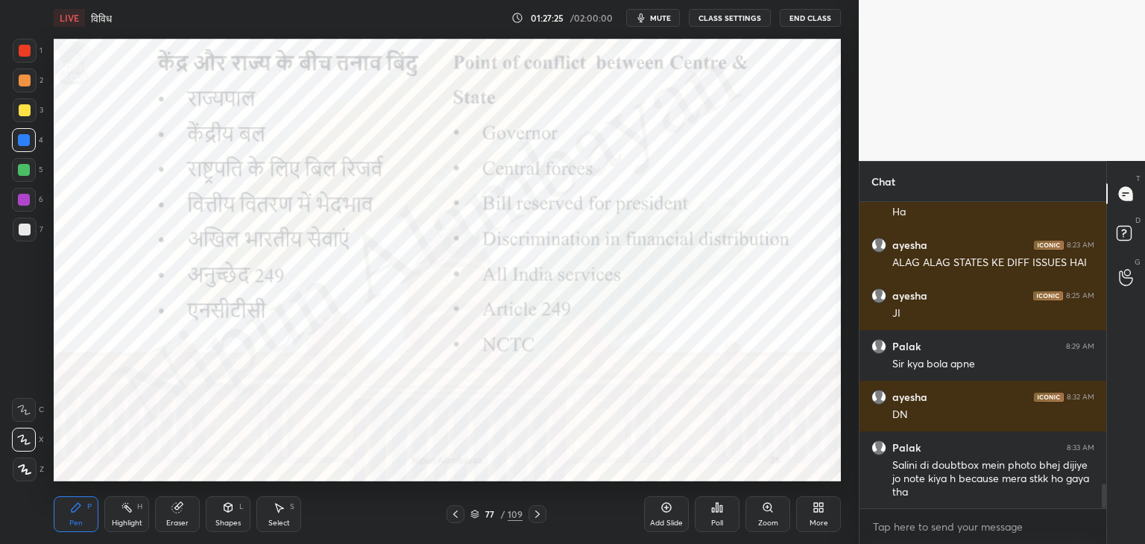
click at [450, 518] on icon at bounding box center [455, 514] width 12 height 12
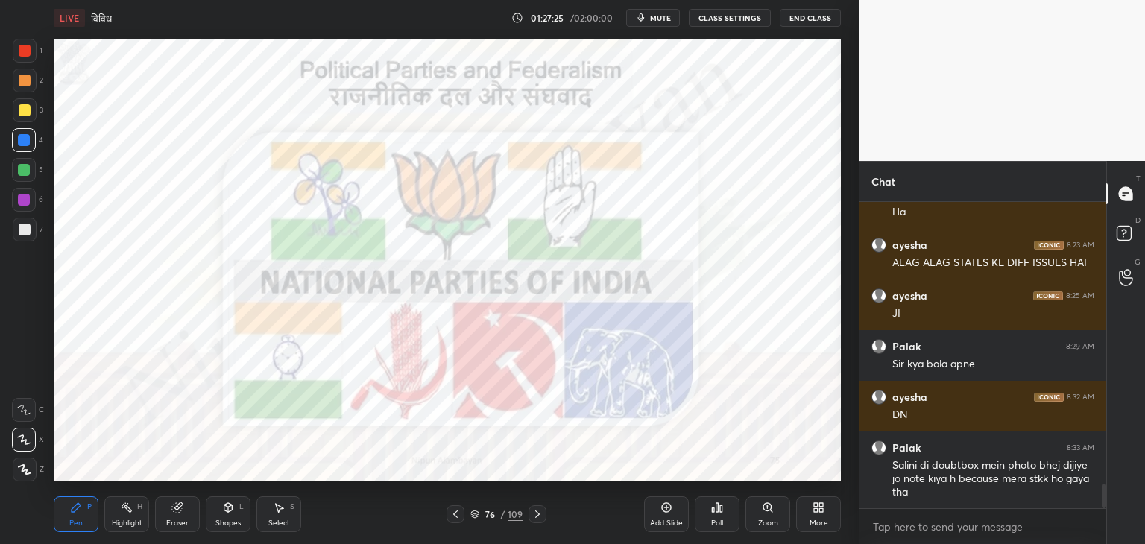
click at [449, 519] on icon at bounding box center [455, 514] width 12 height 12
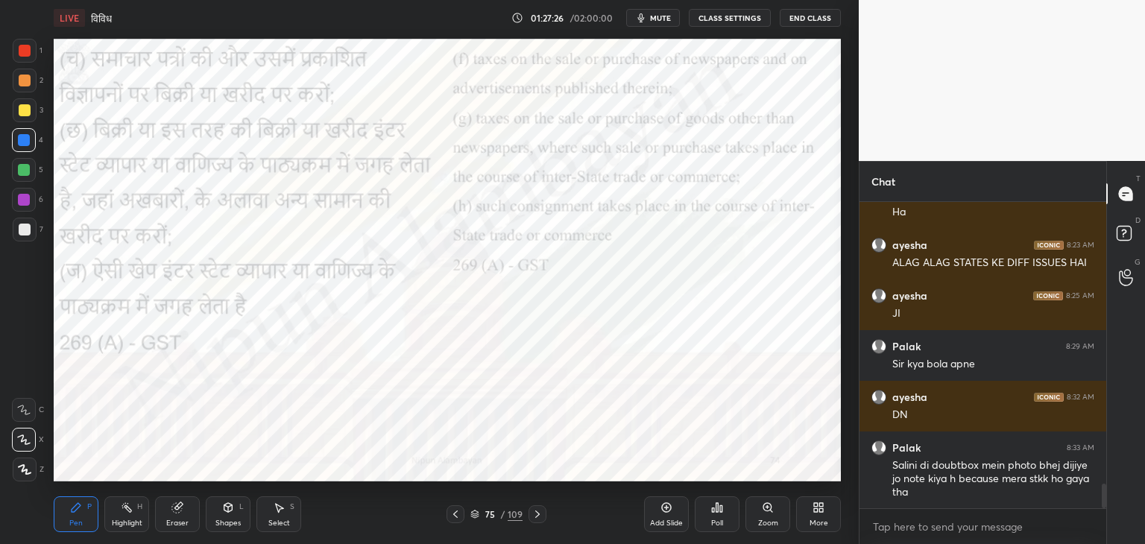
click at [449, 519] on icon at bounding box center [455, 514] width 12 height 12
click at [450, 519] on icon at bounding box center [455, 514] width 12 height 12
click at [451, 519] on icon at bounding box center [455, 514] width 12 height 12
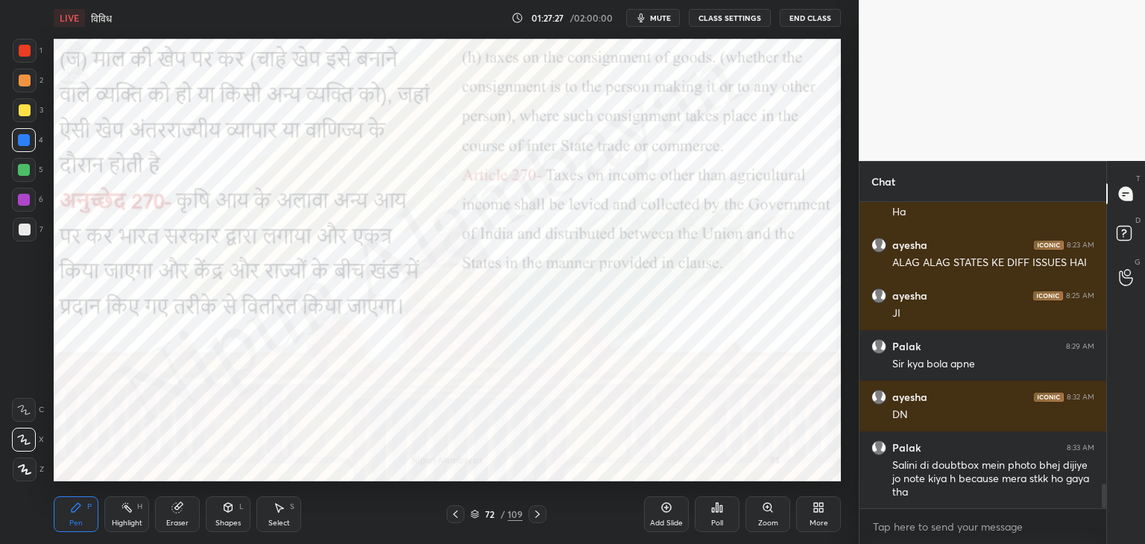
click at [452, 519] on icon at bounding box center [455, 514] width 12 height 12
click at [452, 520] on div at bounding box center [455, 514] width 18 height 18
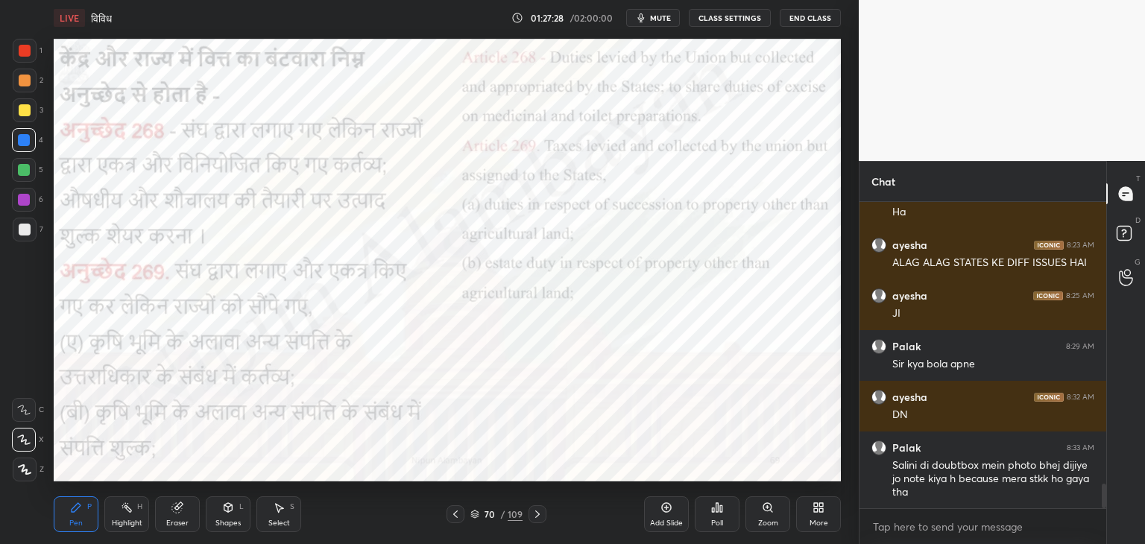
click at [537, 515] on icon at bounding box center [537, 514] width 12 height 12
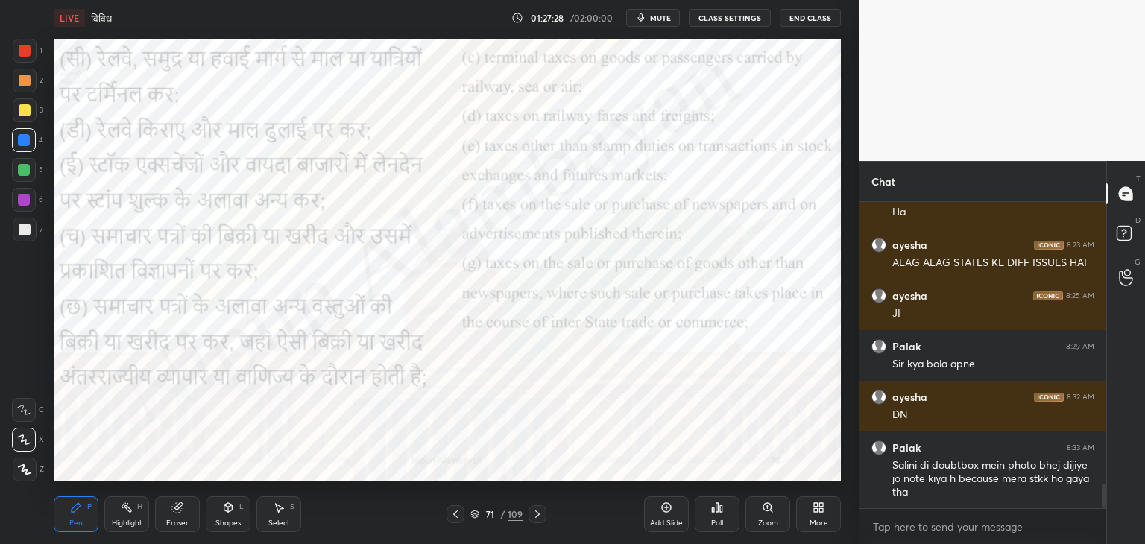
click at [535, 514] on icon at bounding box center [537, 514] width 12 height 12
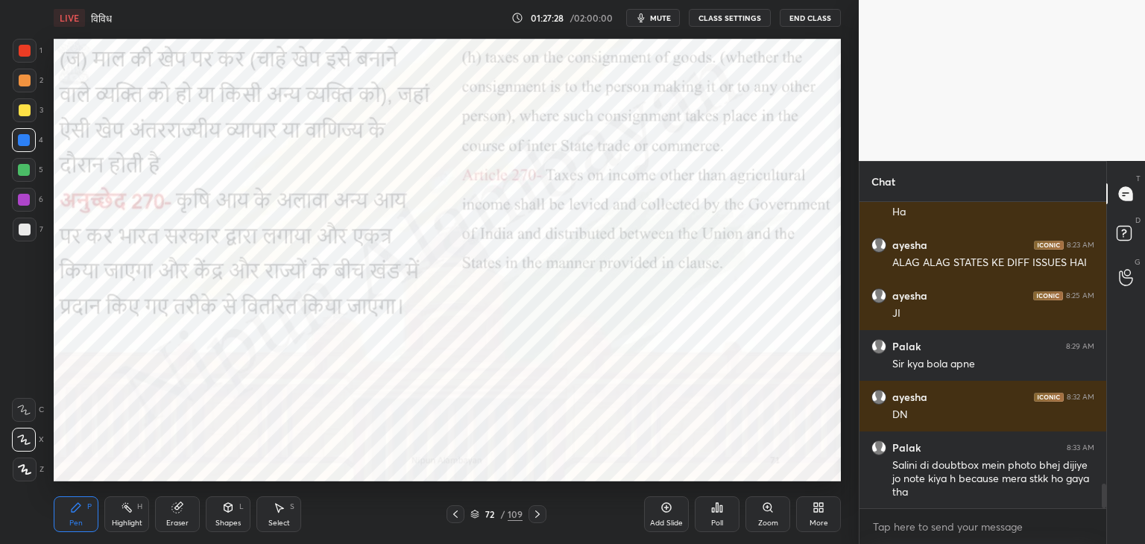
click at [540, 513] on icon at bounding box center [537, 514] width 12 height 12
click at [539, 513] on icon at bounding box center [537, 514] width 12 height 12
click at [541, 513] on icon at bounding box center [537, 514] width 12 height 12
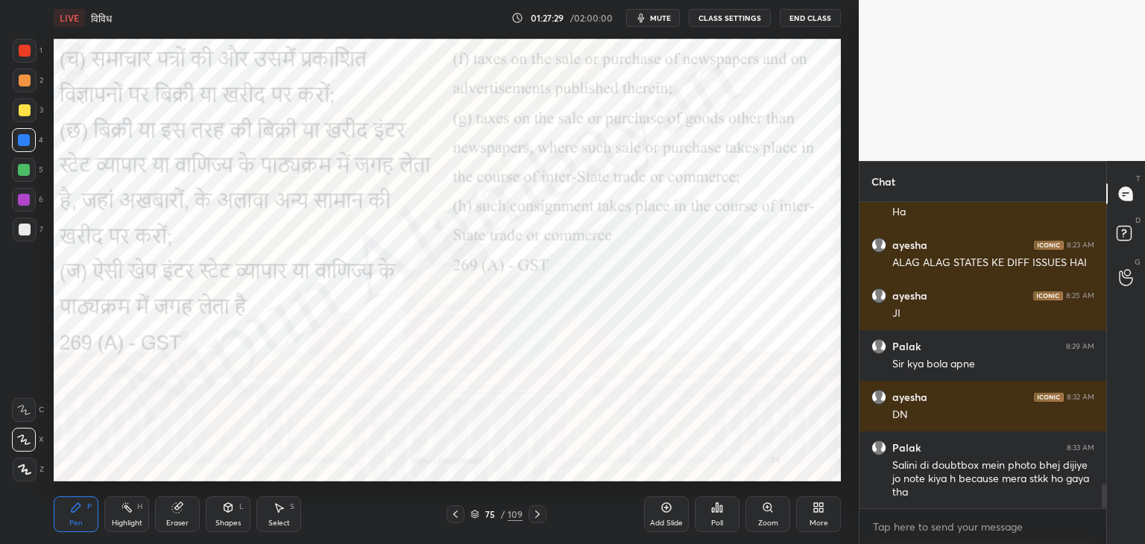
click at [540, 513] on icon at bounding box center [537, 514] width 12 height 12
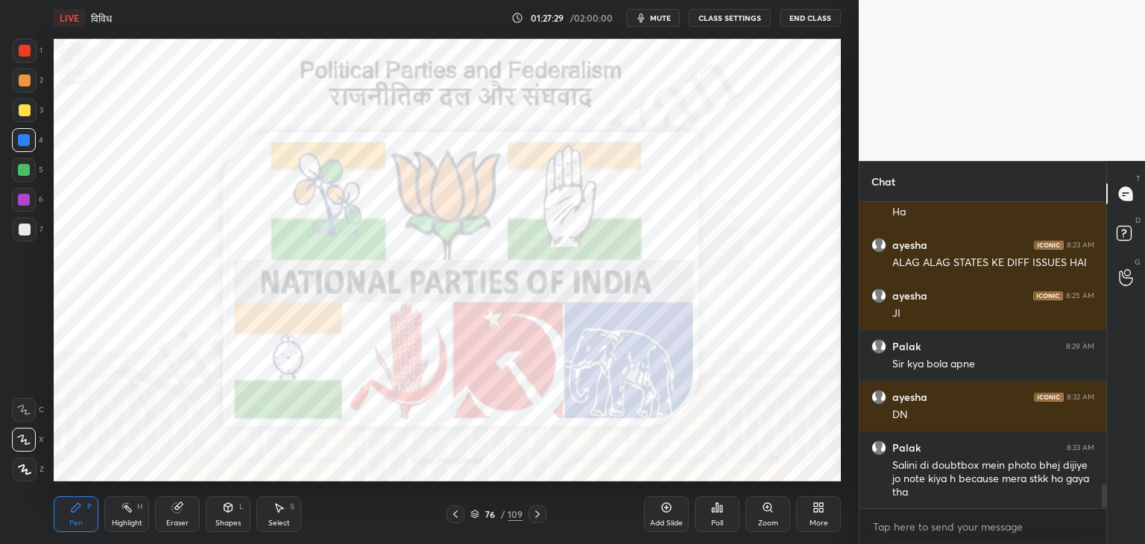
click at [539, 512] on icon at bounding box center [537, 514] width 12 height 12
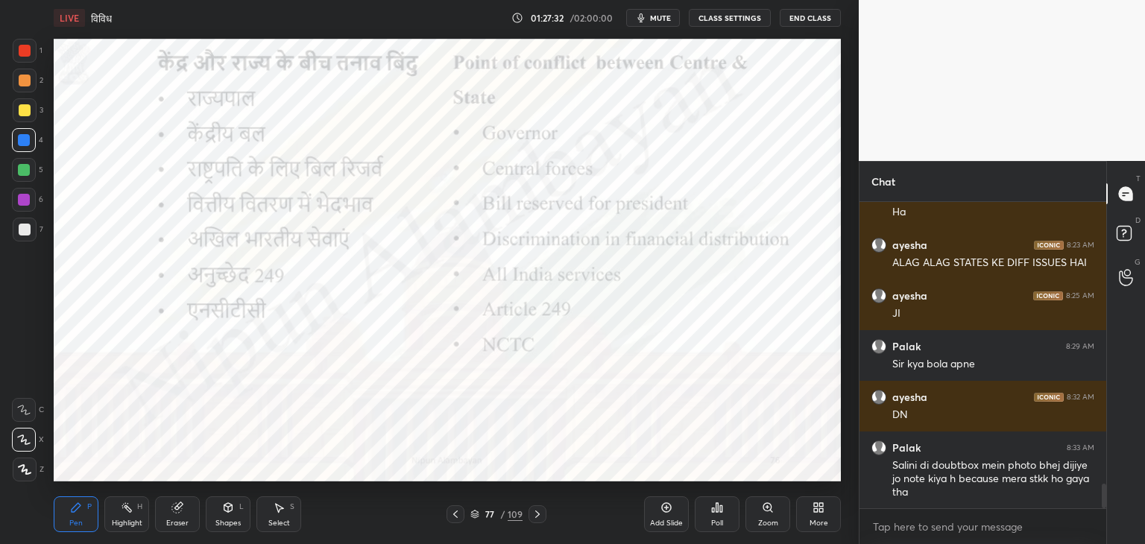
click at [26, 197] on div at bounding box center [24, 200] width 12 height 12
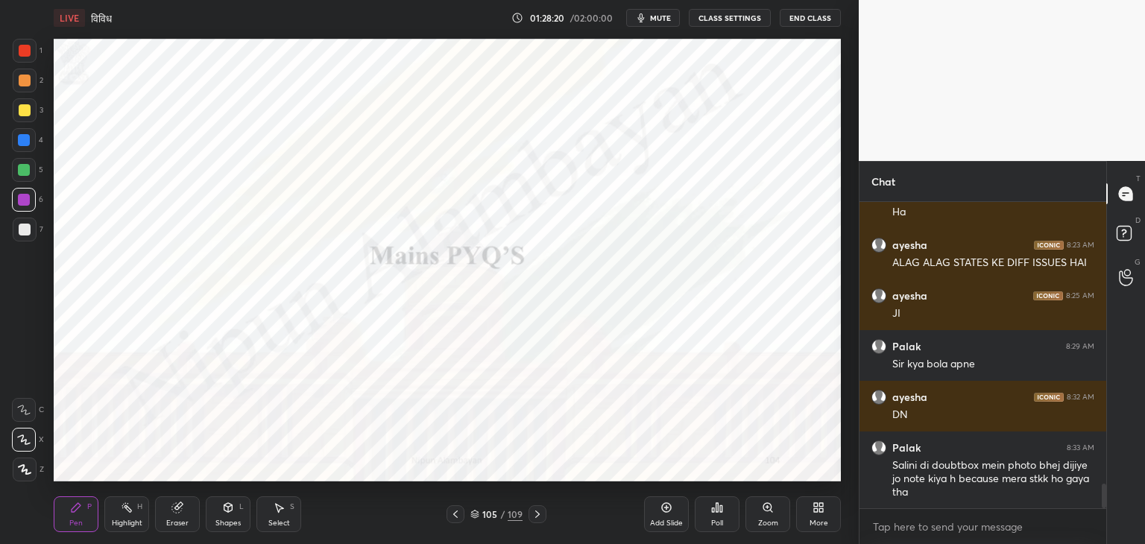
click at [829, 508] on div "More" at bounding box center [818, 514] width 45 height 36
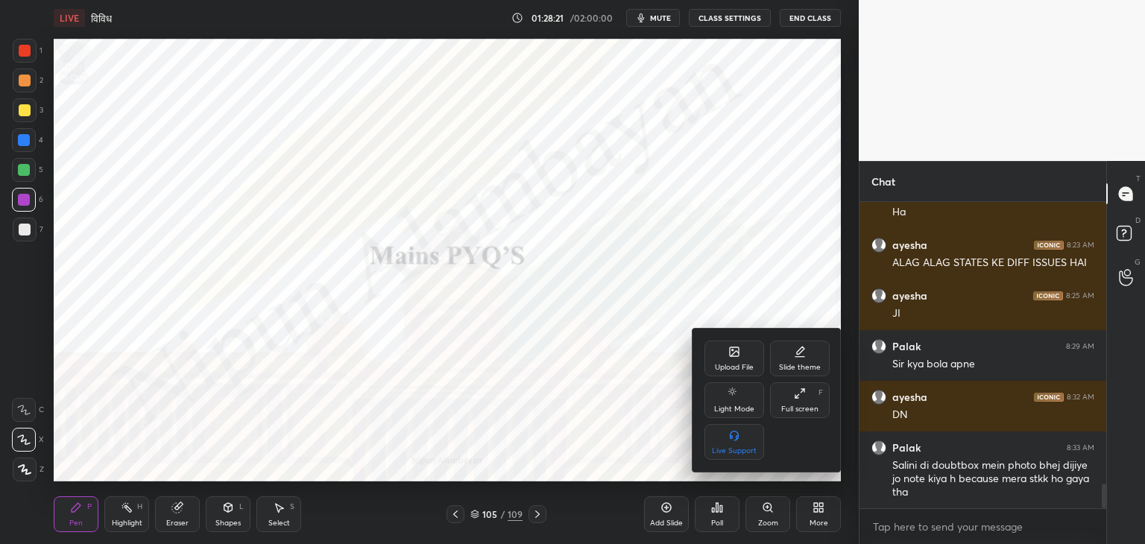
click at [737, 364] on div "Upload File" at bounding box center [734, 367] width 39 height 7
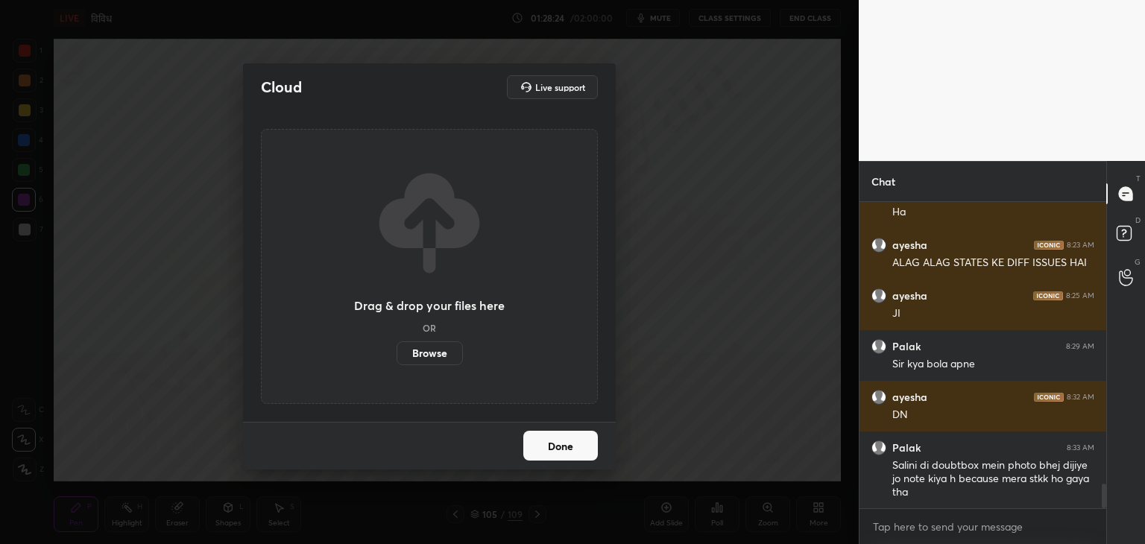
click at [439, 346] on label "Browse" at bounding box center [429, 353] width 66 height 24
click at [396, 346] on input "Browse" at bounding box center [396, 353] width 0 height 24
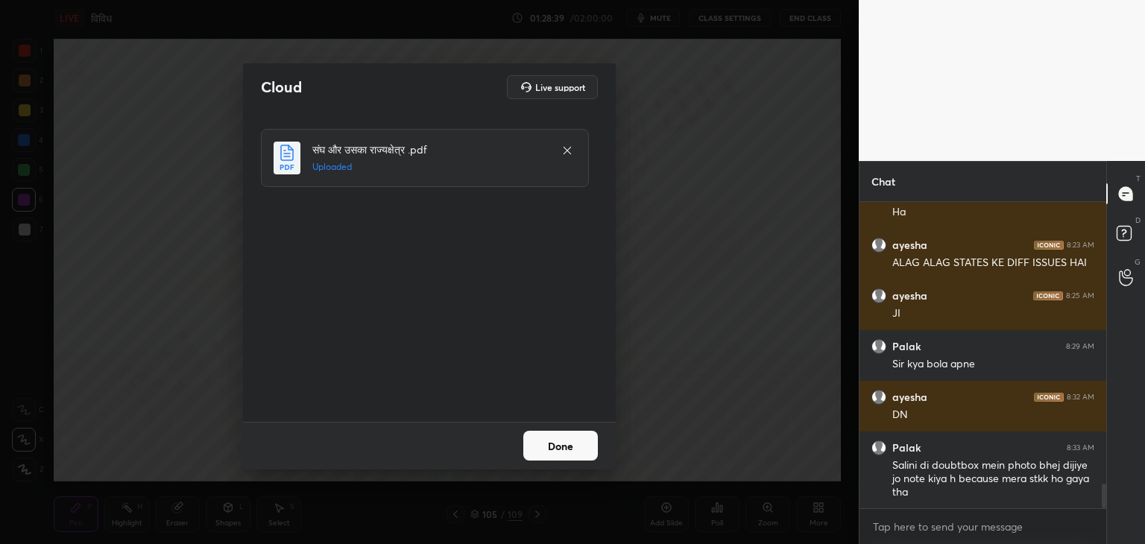
click at [563, 152] on icon at bounding box center [567, 151] width 12 height 12
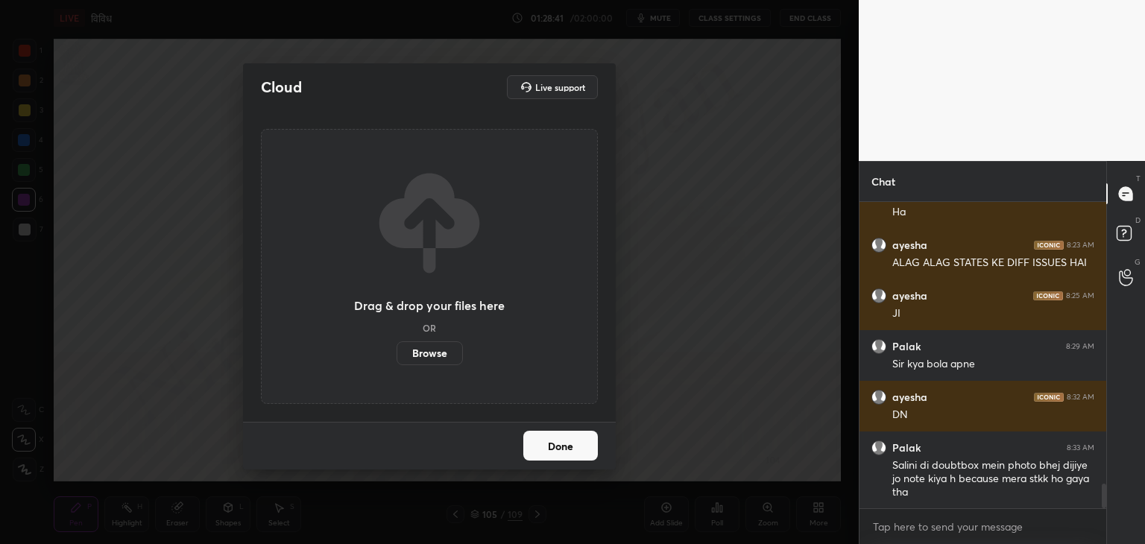
click at [437, 358] on label "Browse" at bounding box center [429, 353] width 66 height 24
click at [396, 358] on input "Browse" at bounding box center [396, 353] width 0 height 24
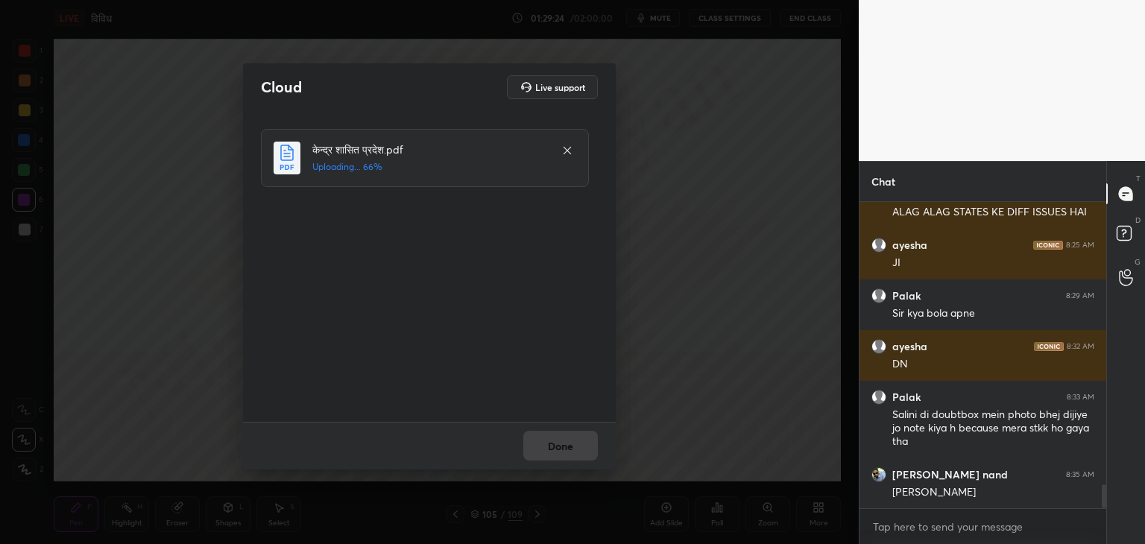
scroll to position [3663, 0]
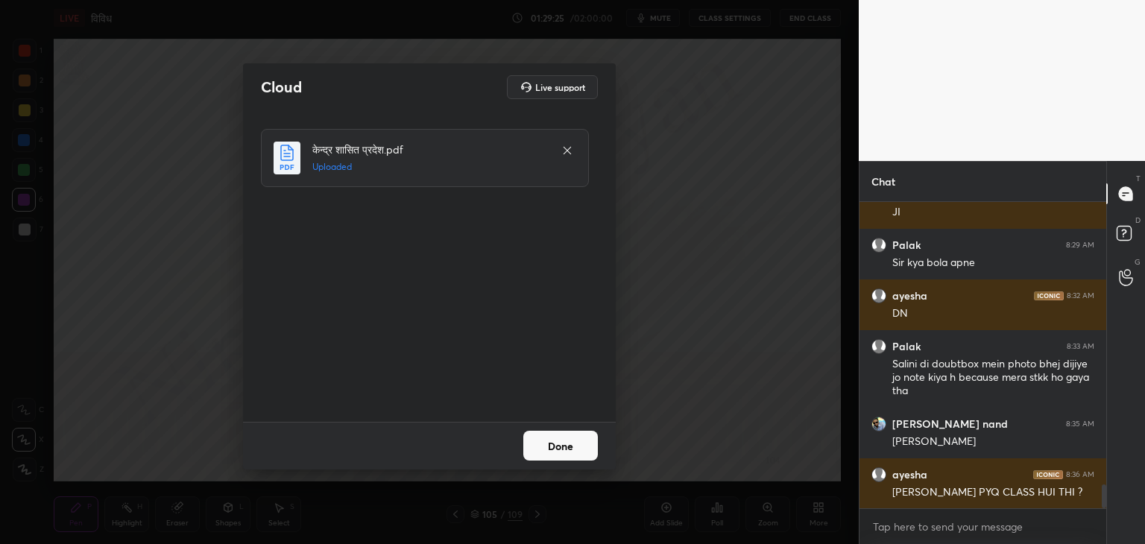
click at [563, 455] on button "Done" at bounding box center [560, 446] width 75 height 30
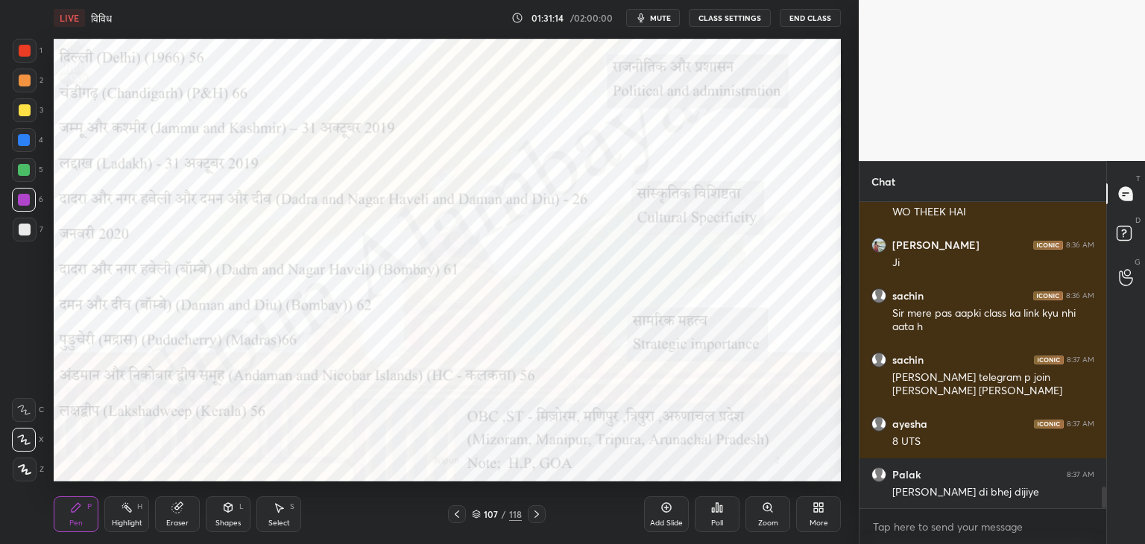
scroll to position [4110, 0]
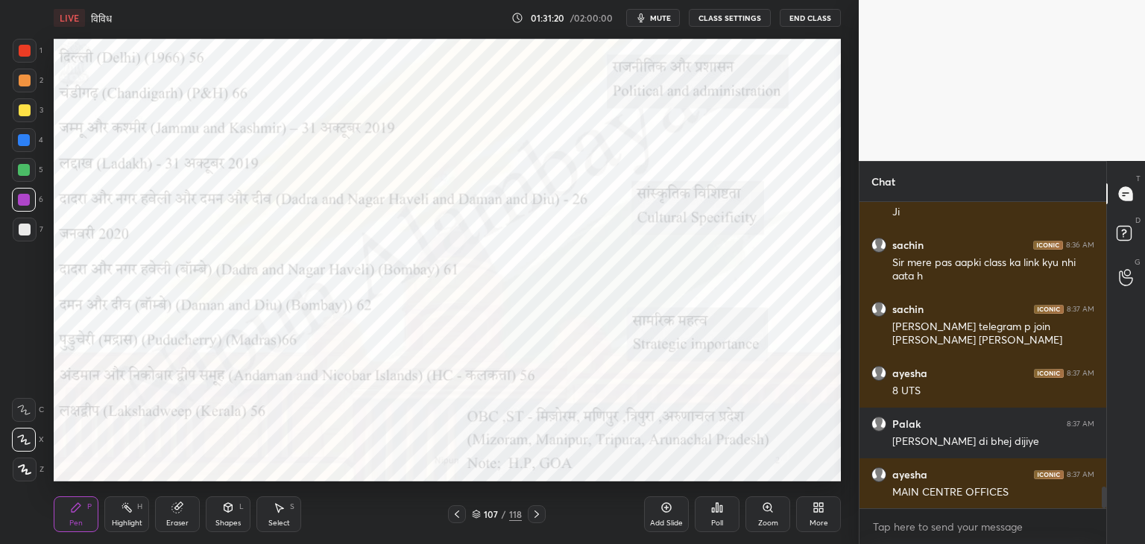
click at [662, 19] on span "mute" at bounding box center [660, 18] width 21 height 10
click at [656, 17] on span "unmute" at bounding box center [659, 18] width 32 height 10
click at [656, 17] on span "mute" at bounding box center [660, 18] width 21 height 10
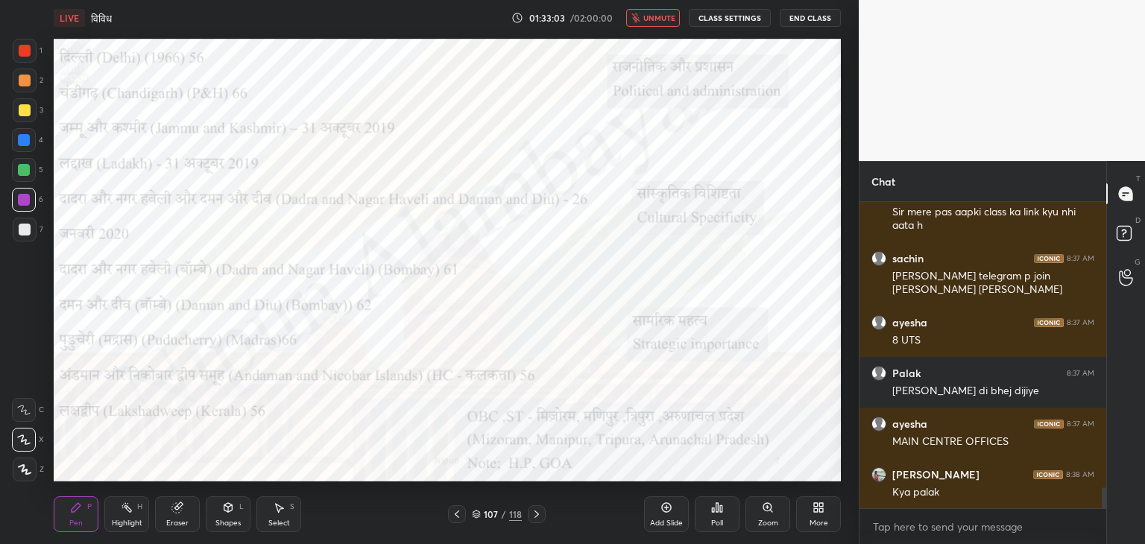
click at [656, 17] on span "unmute" at bounding box center [659, 18] width 32 height 10
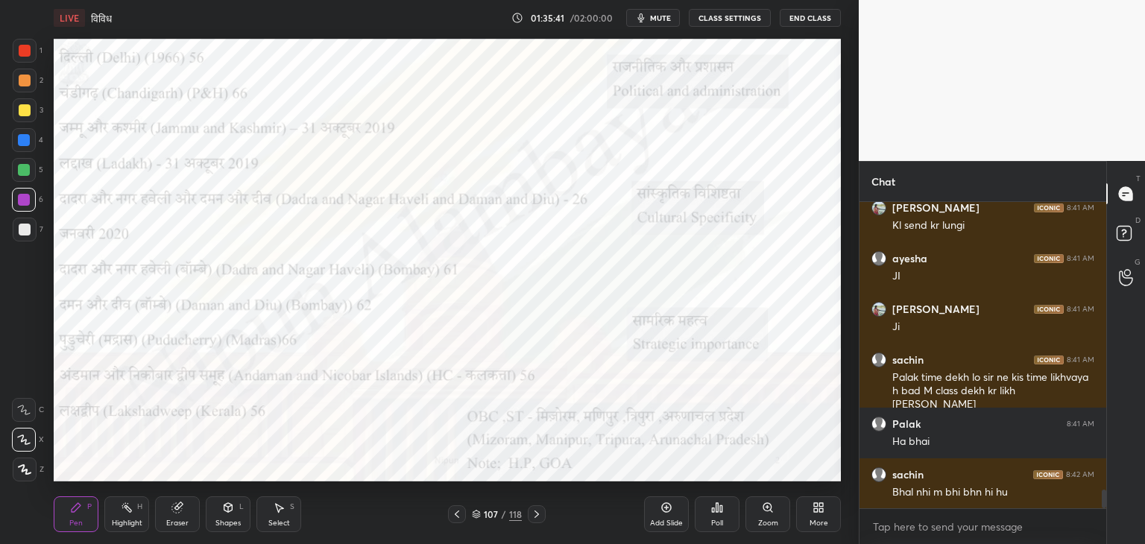
scroll to position [4809, 0]
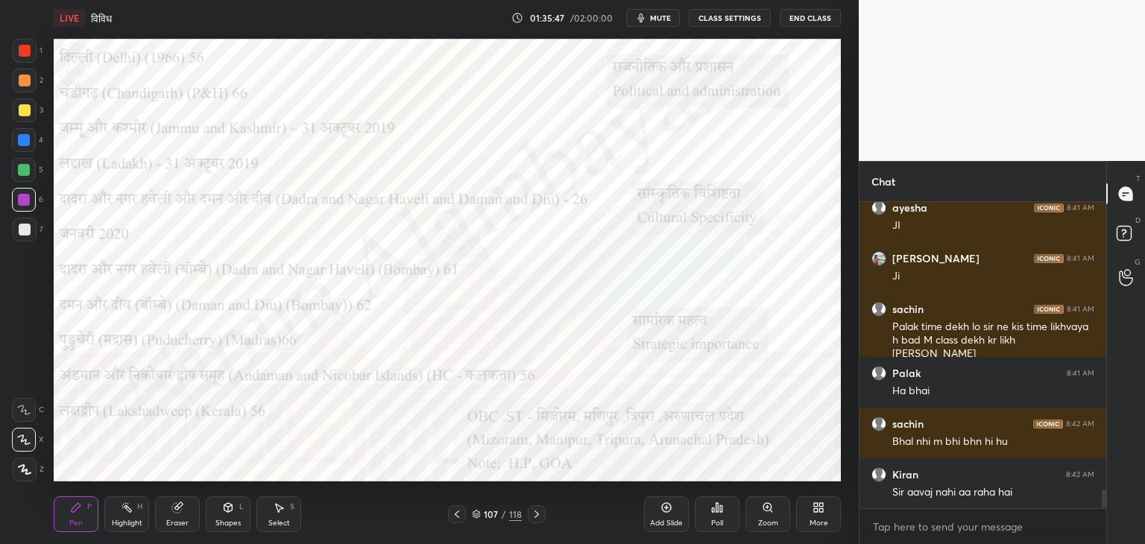
click at [647, 23] on icon "button" at bounding box center [641, 18] width 12 height 12
click at [647, 23] on button "unmute" at bounding box center [653, 18] width 54 height 18
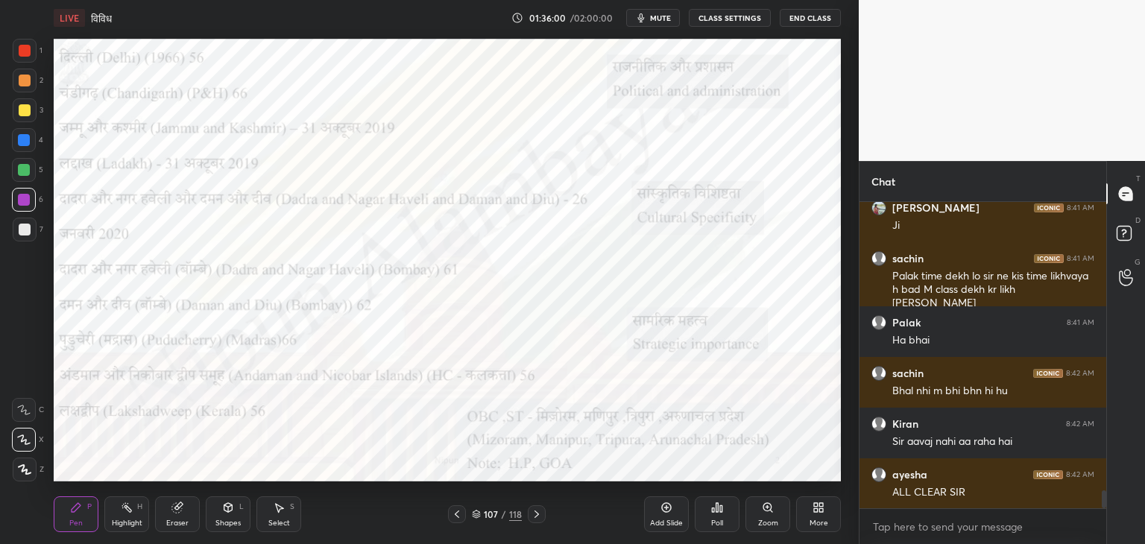
click at [651, 21] on button "mute" at bounding box center [653, 18] width 54 height 18
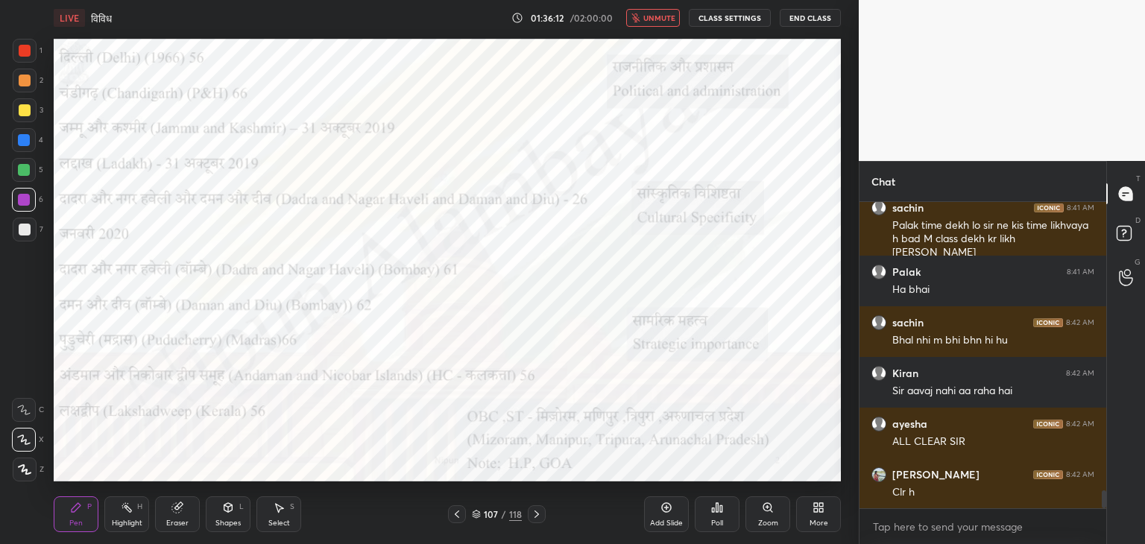
scroll to position [4961, 0]
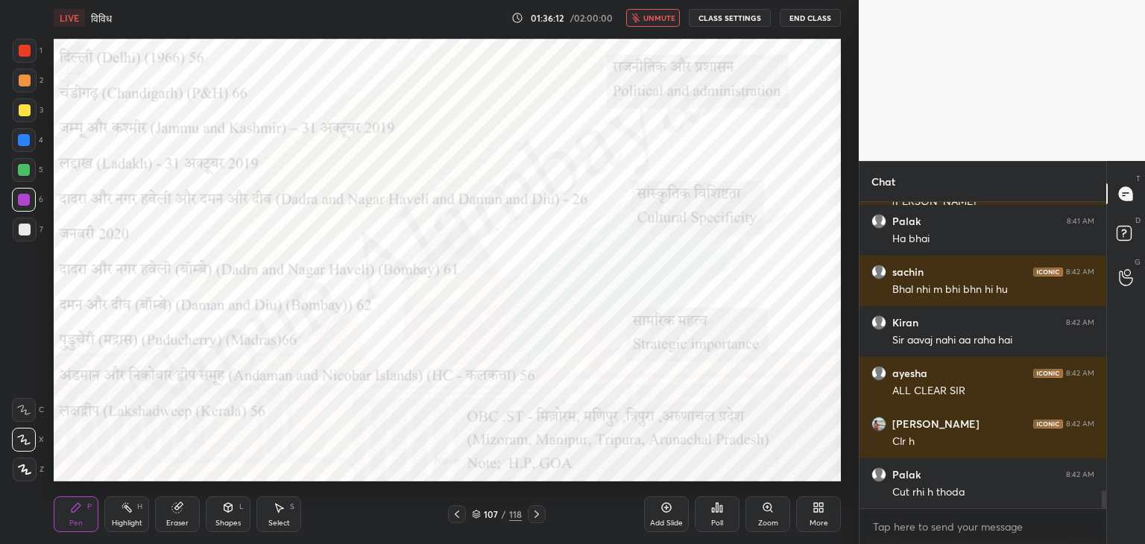
click at [654, 22] on span "unmute" at bounding box center [659, 18] width 32 height 10
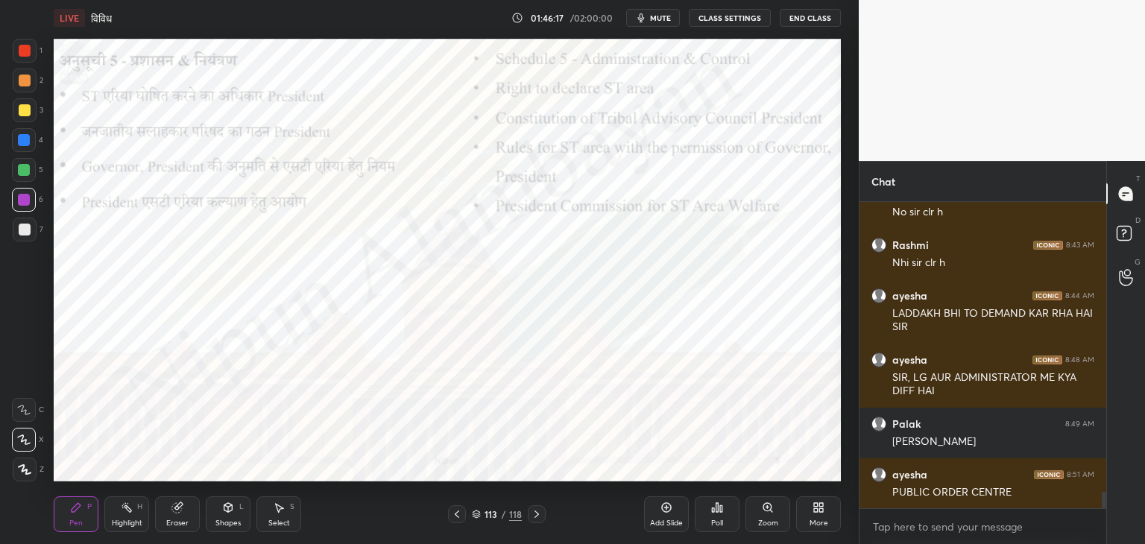
scroll to position [5444, 0]
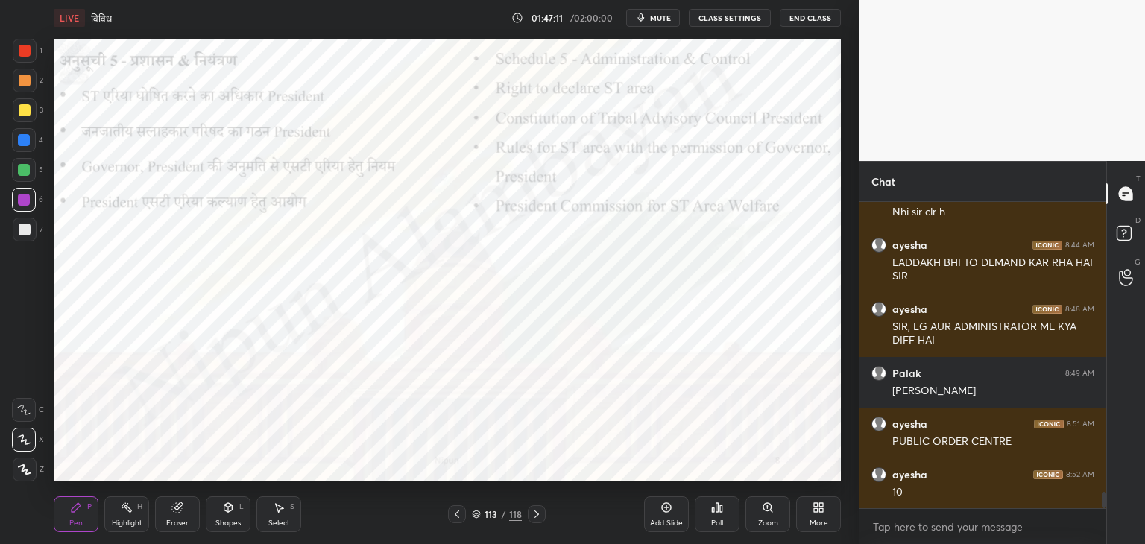
click at [172, 521] on div "Eraser" at bounding box center [177, 522] width 22 height 7
click at [22, 477] on div "Erase all" at bounding box center [24, 470] width 24 height 24
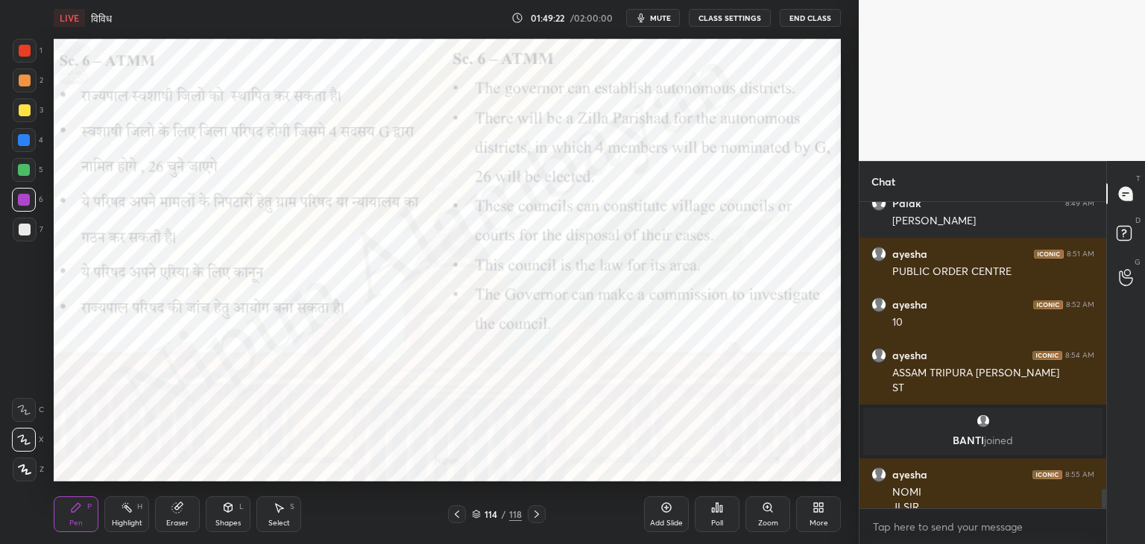
scroll to position [4502, 0]
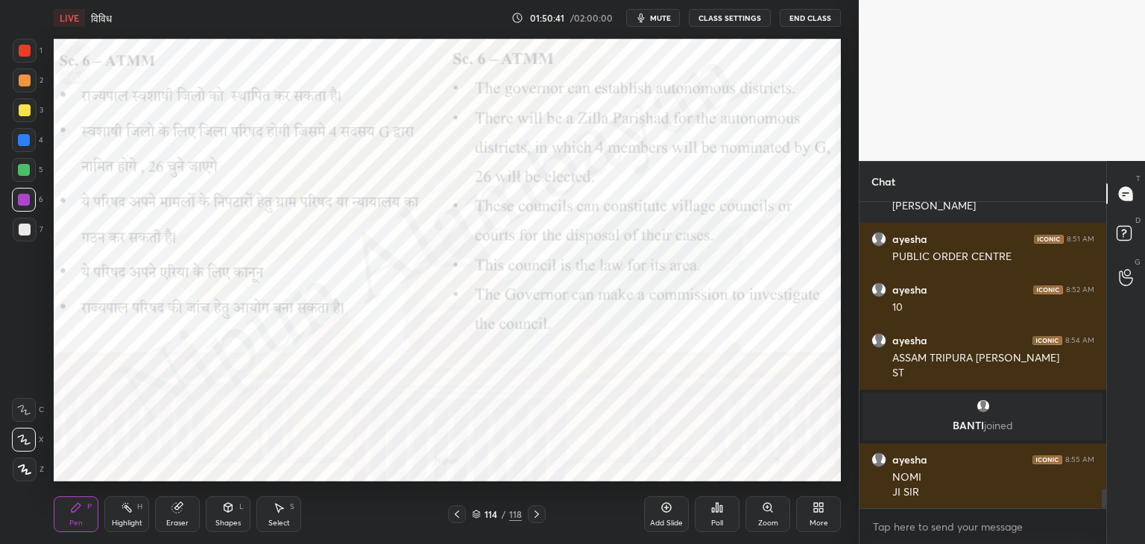
click at [806, 20] on button "End Class" at bounding box center [809, 18] width 61 height 18
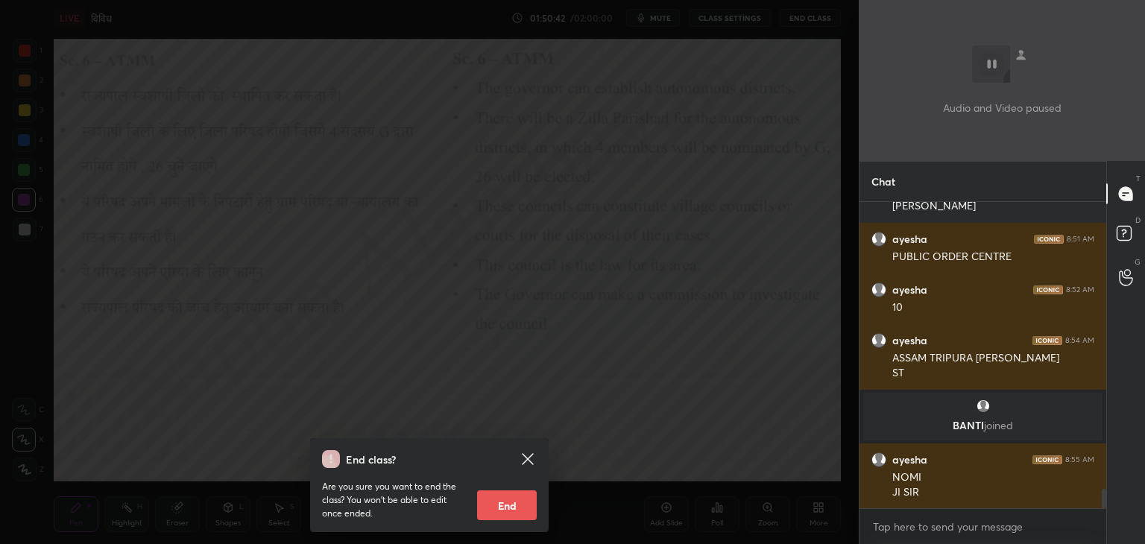
click at [507, 503] on button "End" at bounding box center [507, 505] width 60 height 30
type textarea "x"
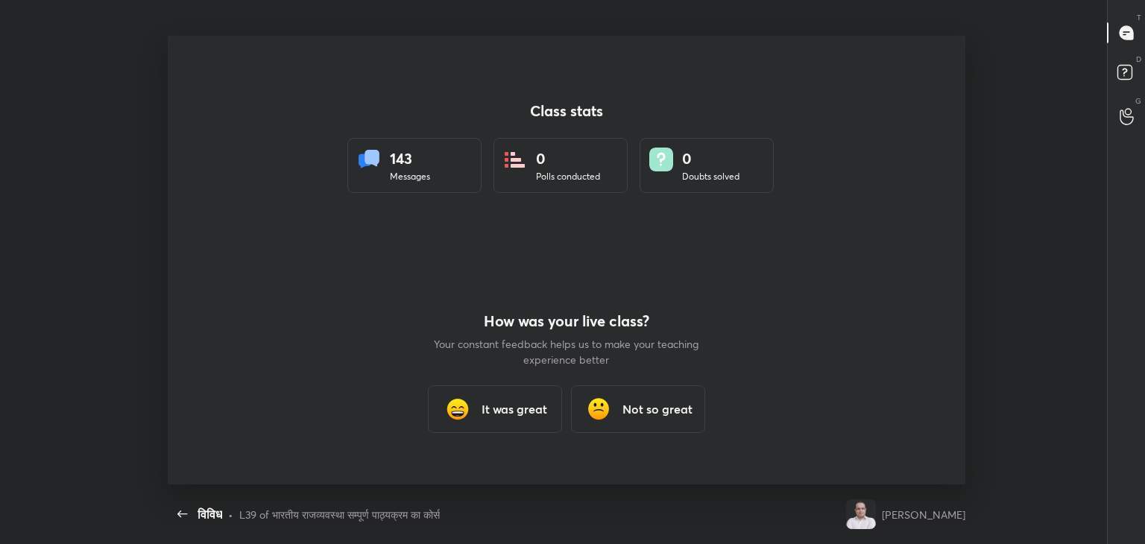
scroll to position [0, 0]
click at [507, 407] on h3 "It was great" at bounding box center [514, 409] width 66 height 18
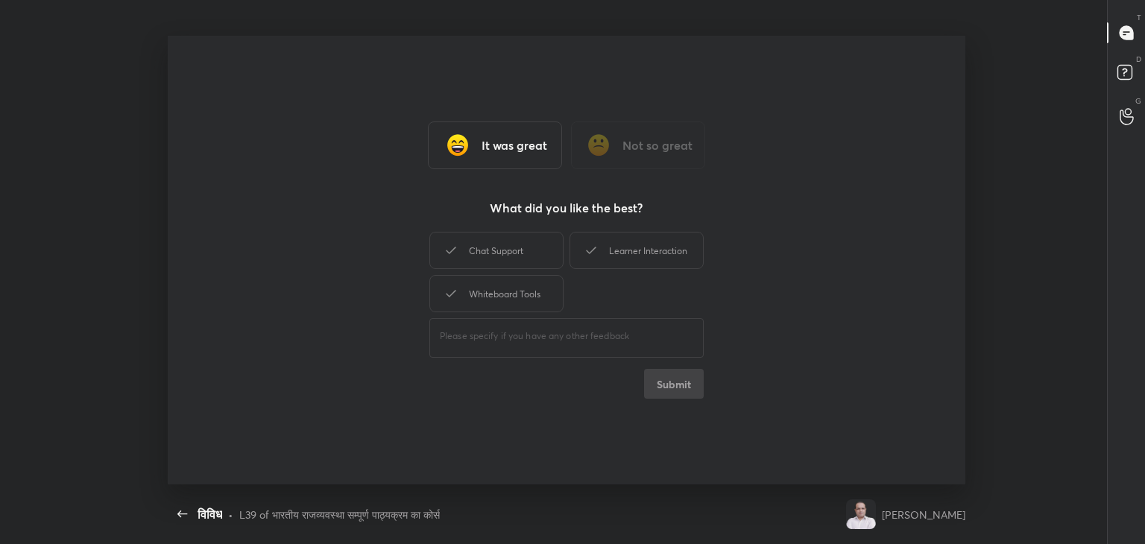
click at [662, 248] on div "Learner Interaction" at bounding box center [636, 250] width 134 height 37
click at [665, 389] on button "Submit" at bounding box center [674, 384] width 60 height 30
